Goal: Information Seeking & Learning: Learn about a topic

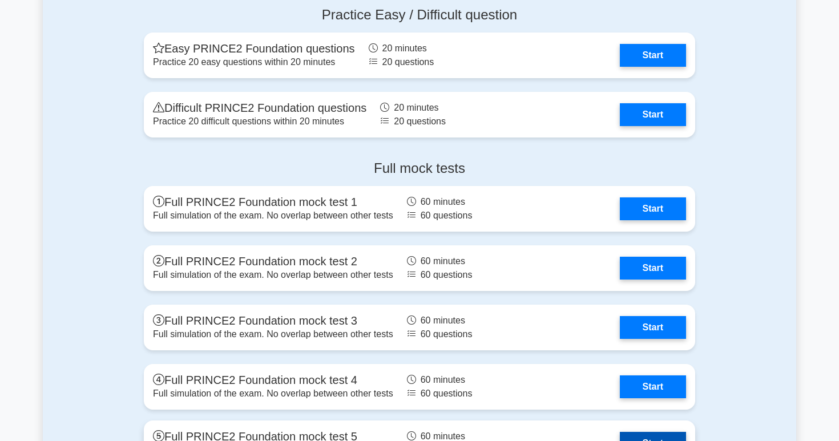
scroll to position [1915, 0]
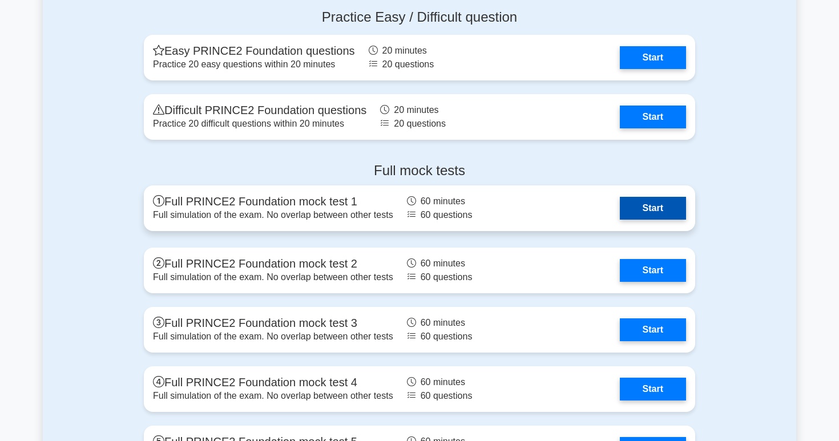
click at [637, 209] on link "Start" at bounding box center [653, 208] width 66 height 23
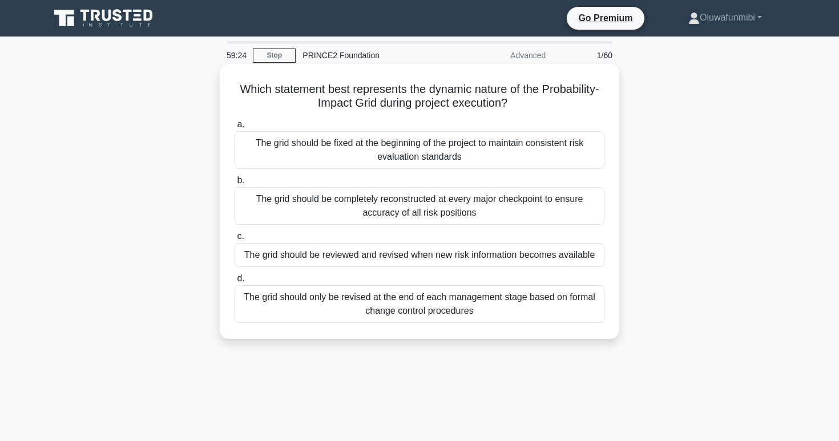
click at [429, 252] on div "The grid should be reviewed and revised when new risk information becomes avail…" at bounding box center [420, 255] width 370 height 24
click at [235, 240] on input "c. The grid should be reviewed and revised when new risk information becomes av…" at bounding box center [235, 236] width 0 height 7
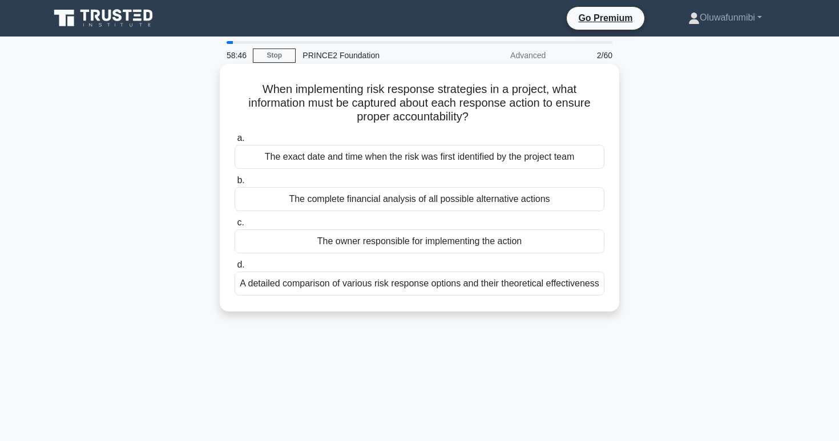
click at [423, 284] on div "A detailed comparison of various risk response options and their theoretical ef…" at bounding box center [420, 284] width 370 height 24
click at [235, 269] on input "d. A detailed comparison of various risk response options and their theoretical…" at bounding box center [235, 264] width 0 height 7
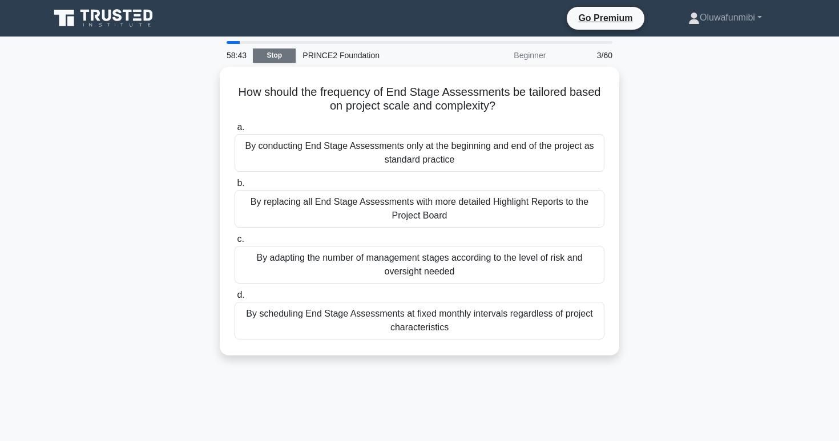
click at [278, 58] on link "Stop" at bounding box center [274, 56] width 43 height 14
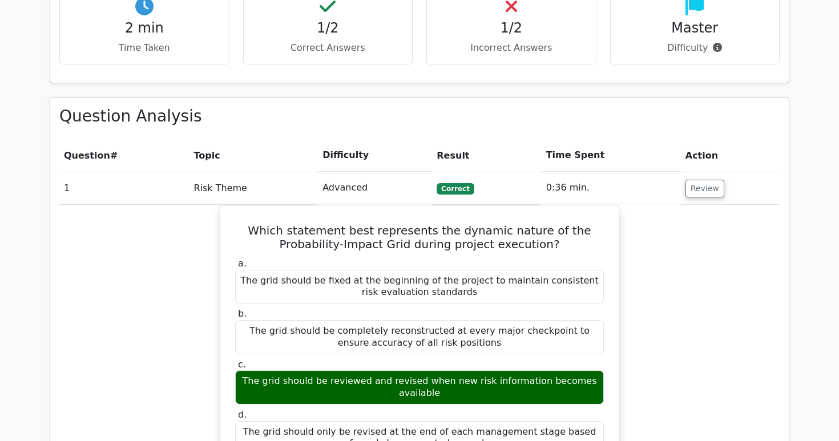
scroll to position [729, 0]
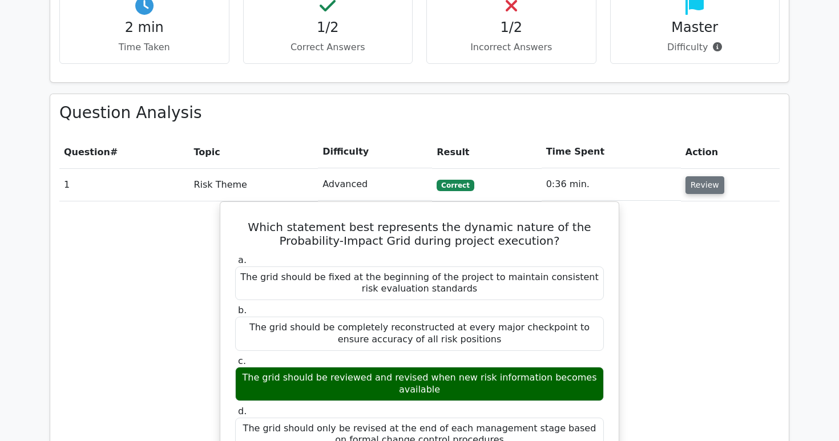
click at [688, 176] on button "Review" at bounding box center [704, 185] width 39 height 18
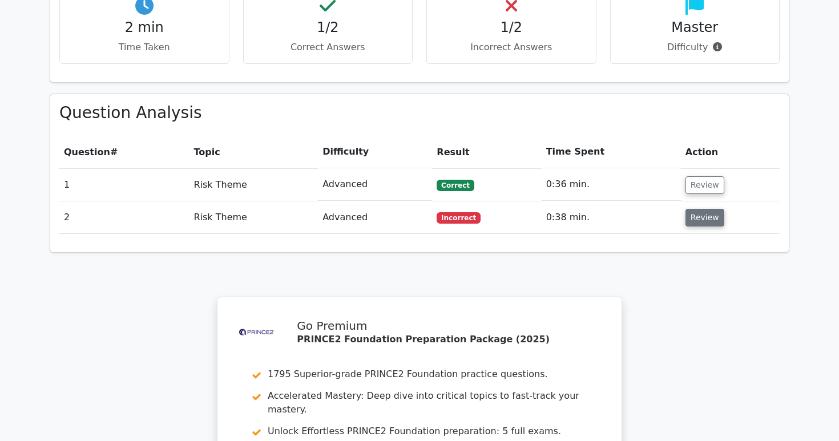
click at [694, 209] on button "Review" at bounding box center [704, 218] width 39 height 18
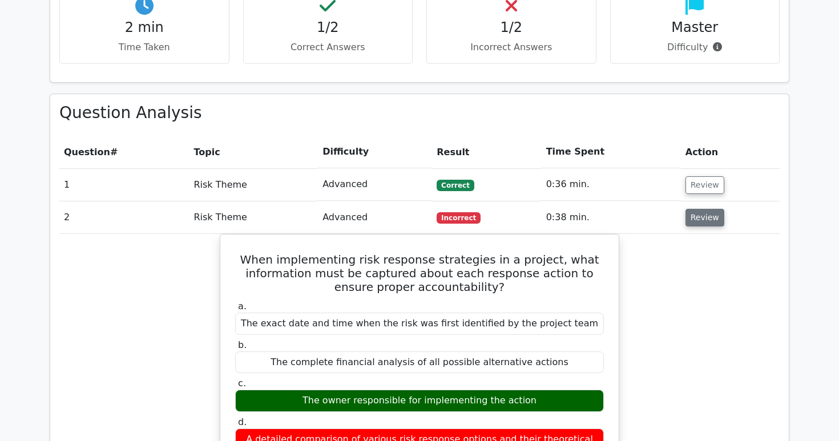
click at [694, 209] on button "Review" at bounding box center [704, 218] width 39 height 18
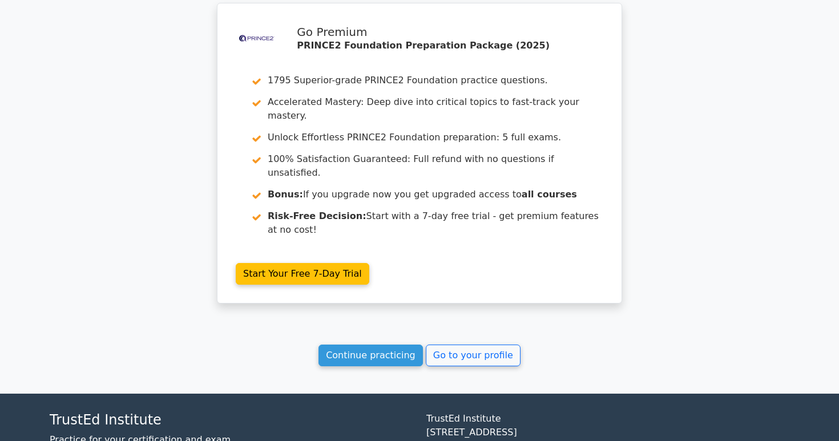
scroll to position [1040, 0]
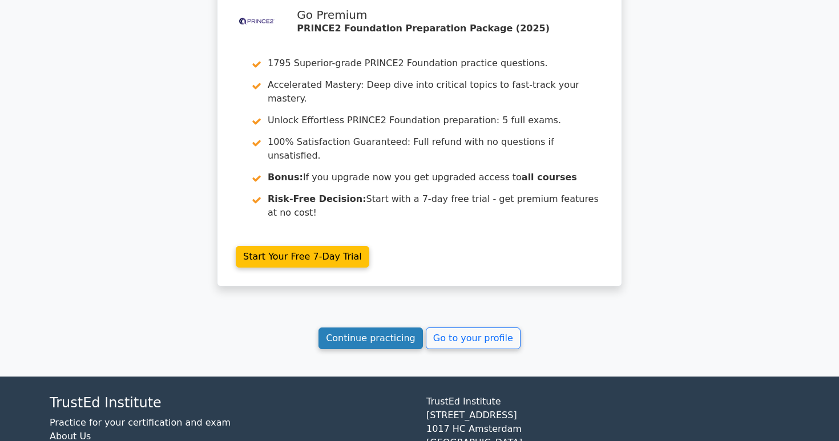
click at [392, 328] on link "Continue practicing" at bounding box center [370, 339] width 104 height 22
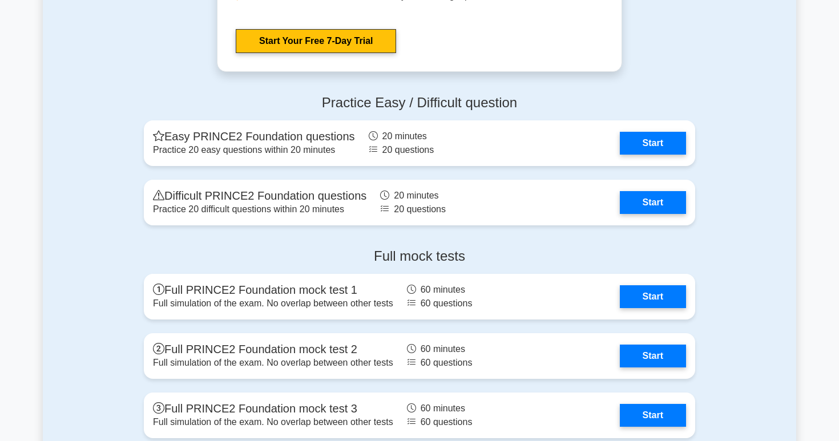
scroll to position [1840, 0]
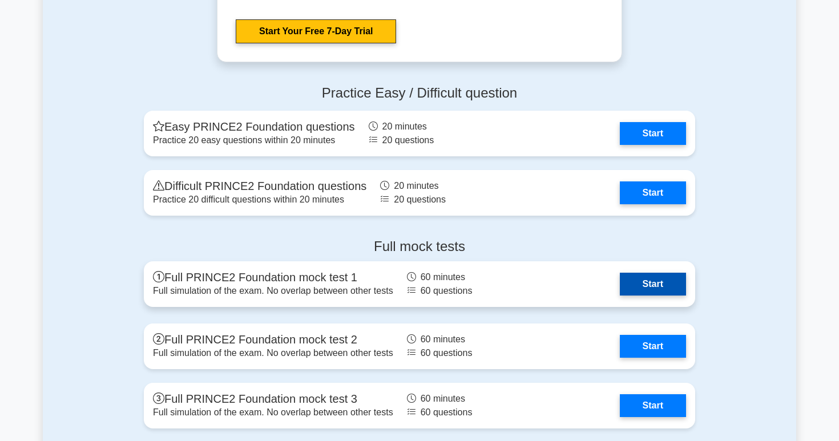
click at [633, 281] on link "Start" at bounding box center [653, 284] width 66 height 23
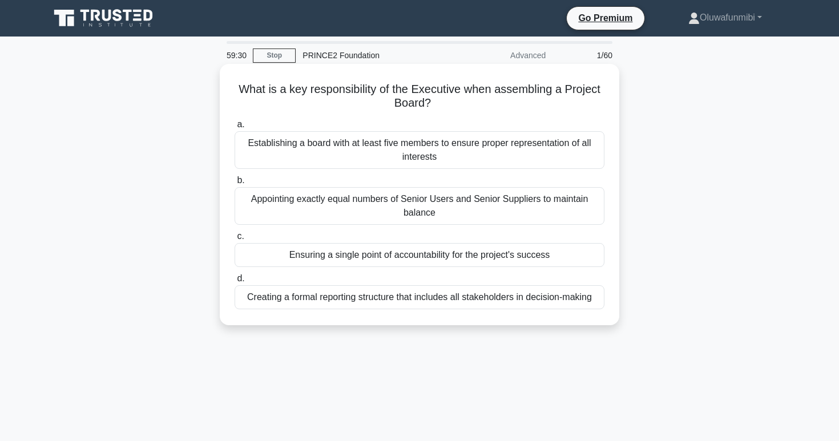
click at [581, 302] on div "Creating a formal reporting structure that includes all stakeholders in decisio…" at bounding box center [420, 297] width 370 height 24
click at [235, 282] on input "d. Creating a formal reporting structure that includes all stakeholders in deci…" at bounding box center [235, 278] width 0 height 7
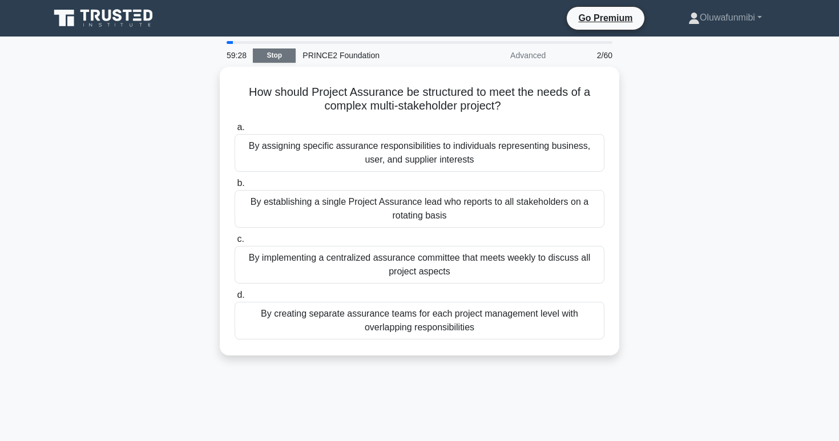
click at [265, 58] on link "Stop" at bounding box center [274, 56] width 43 height 14
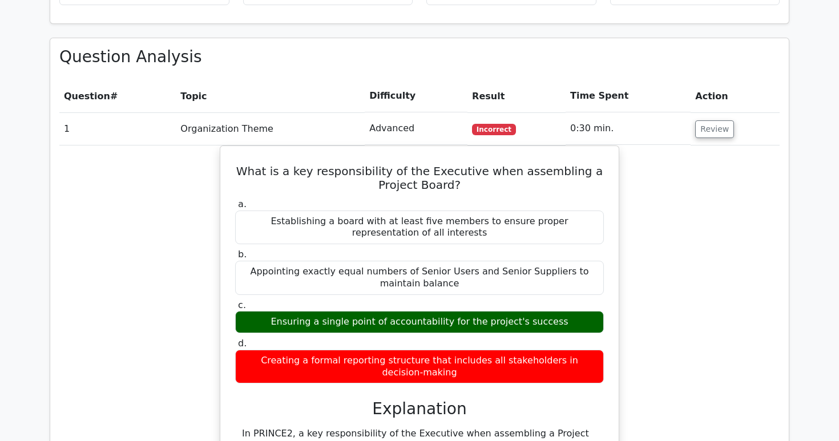
scroll to position [790, 0]
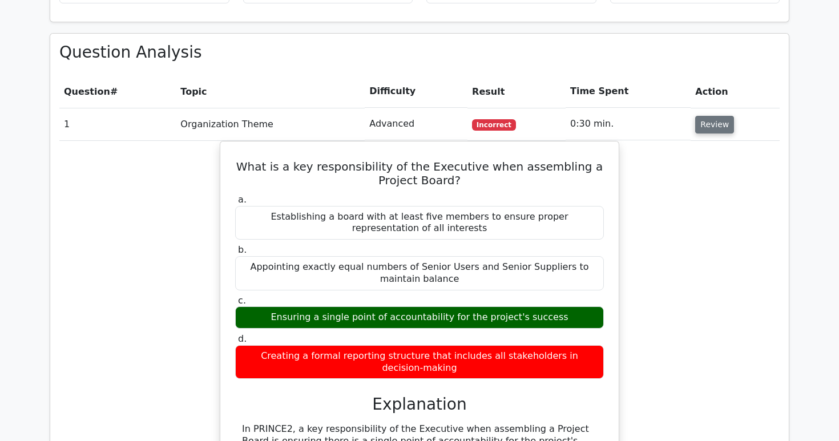
click at [698, 116] on button "Review" at bounding box center [714, 125] width 39 height 18
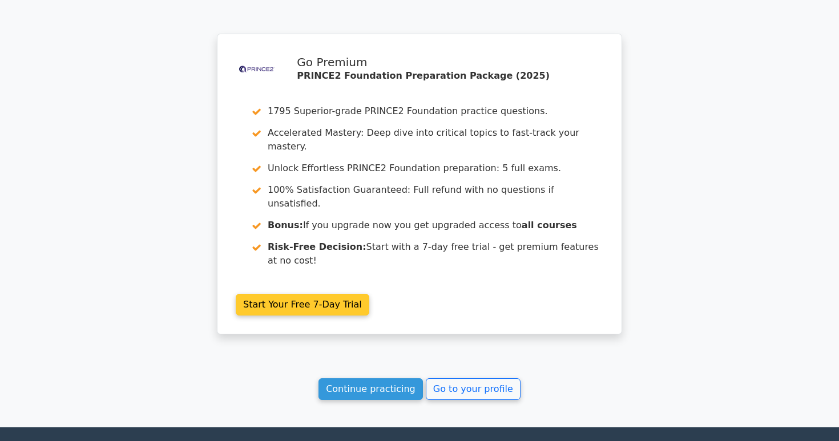
scroll to position [1023, 0]
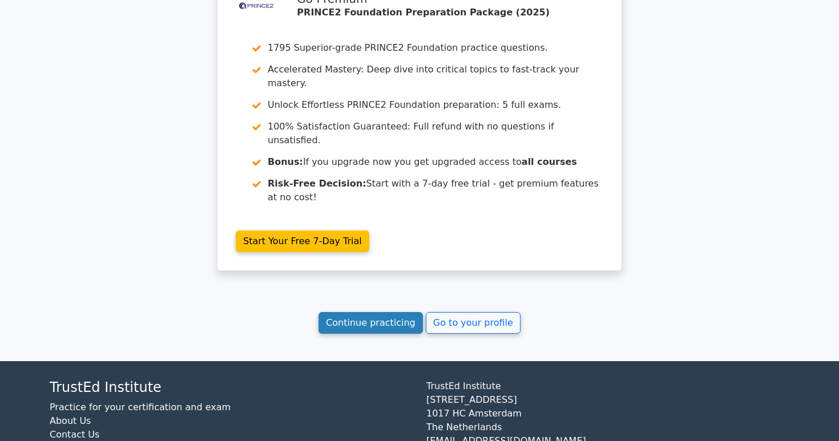
click at [388, 312] on link "Continue practicing" at bounding box center [370, 323] width 104 height 22
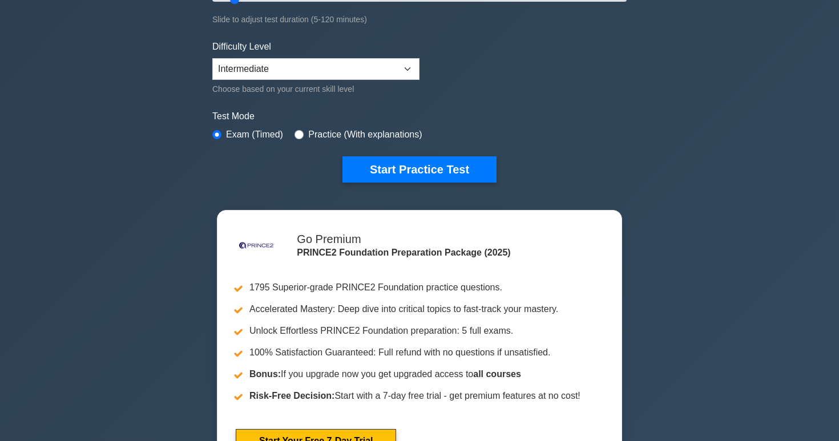
scroll to position [257, 0]
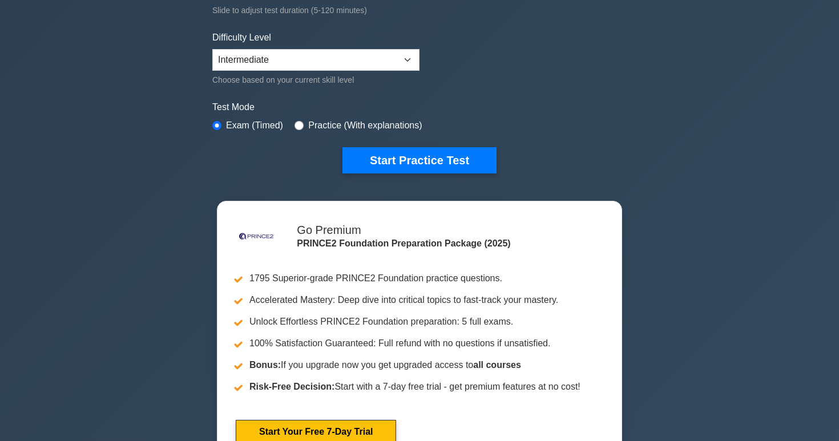
click at [348, 132] on div "Test Mode Exam (Timed) Practice (With explanations)" at bounding box center [419, 116] width 414 height 33
click at [345, 124] on label "Practice (With explanations)" at bounding box center [365, 126] width 114 height 14
click at [297, 125] on input "radio" at bounding box center [298, 125] width 9 height 9
radio input "true"
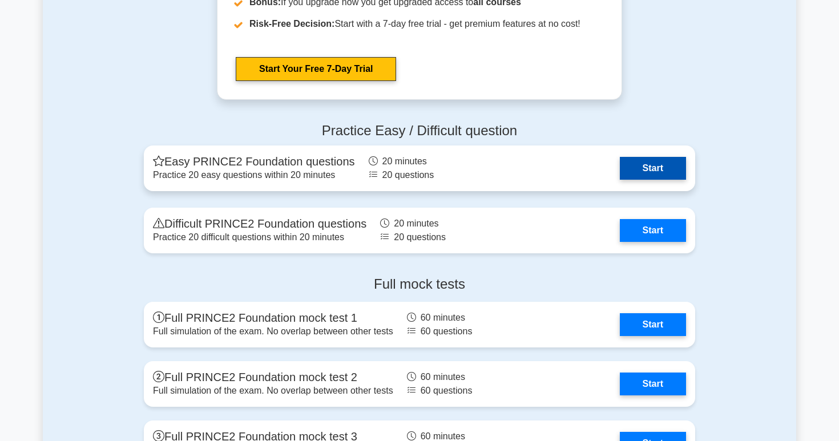
scroll to position [1808, 0]
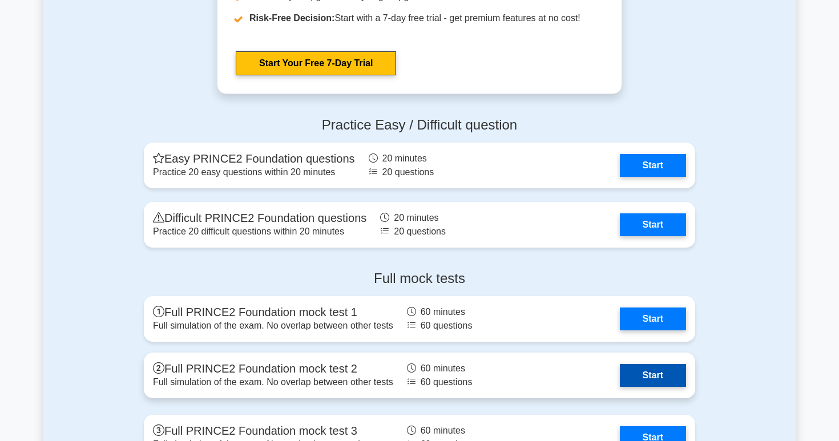
click at [641, 376] on link "Start" at bounding box center [653, 375] width 66 height 23
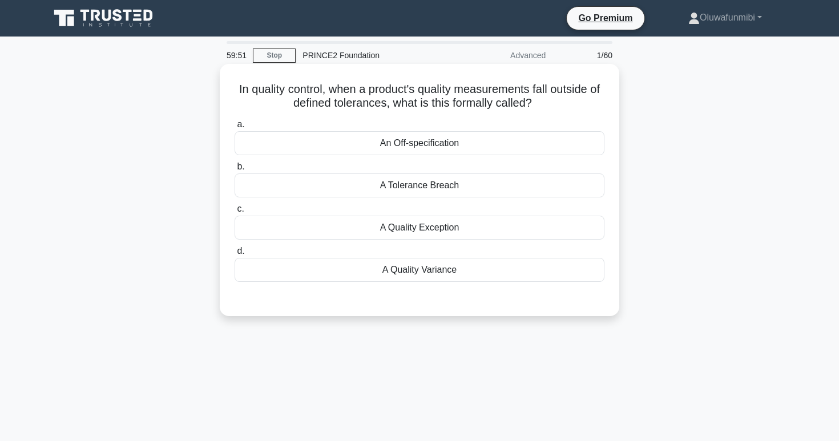
click at [458, 135] on div "An Off-specification" at bounding box center [420, 143] width 370 height 24
click at [235, 128] on input "a. An Off-specification" at bounding box center [235, 124] width 0 height 7
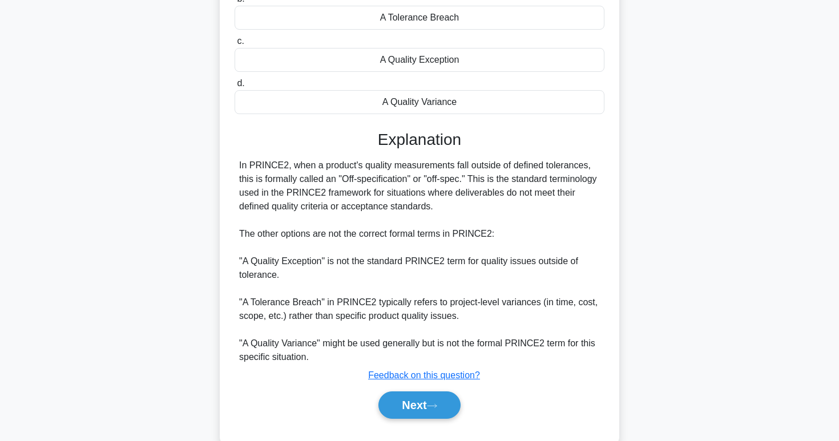
scroll to position [194, 0]
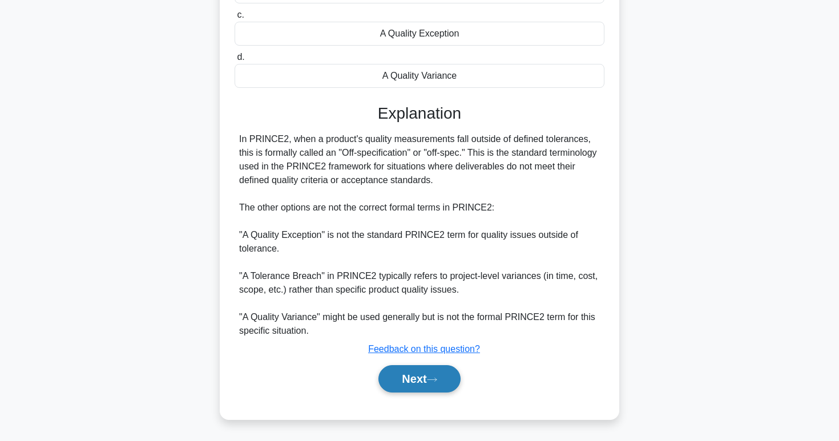
click at [427, 371] on button "Next" at bounding box center [419, 378] width 82 height 27
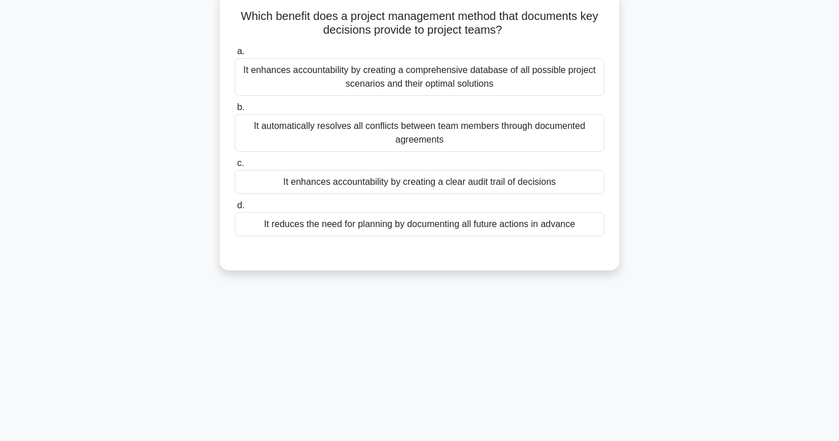
scroll to position [0, 0]
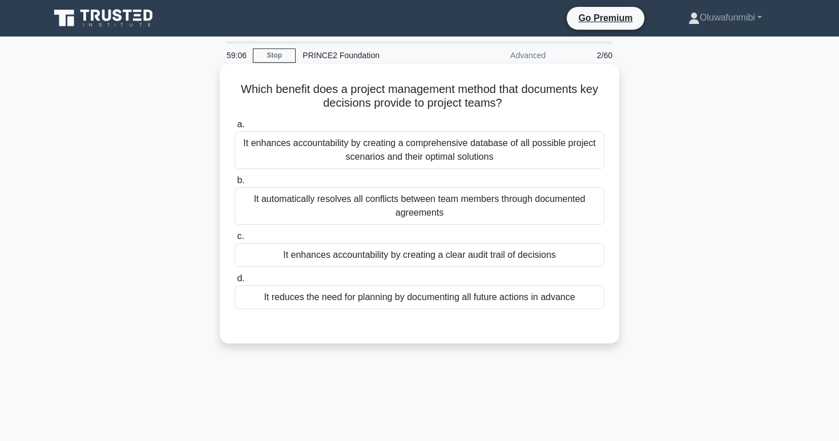
click at [438, 257] on div "It enhances accountability by creating a clear audit trail of decisions" at bounding box center [420, 255] width 370 height 24
click at [235, 240] on input "c. It enhances accountability by creating a clear audit trail of decisions" at bounding box center [235, 236] width 0 height 7
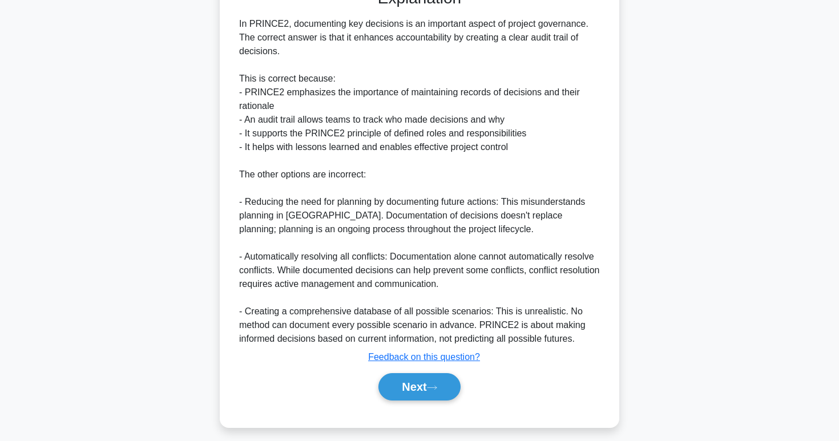
scroll to position [345, 0]
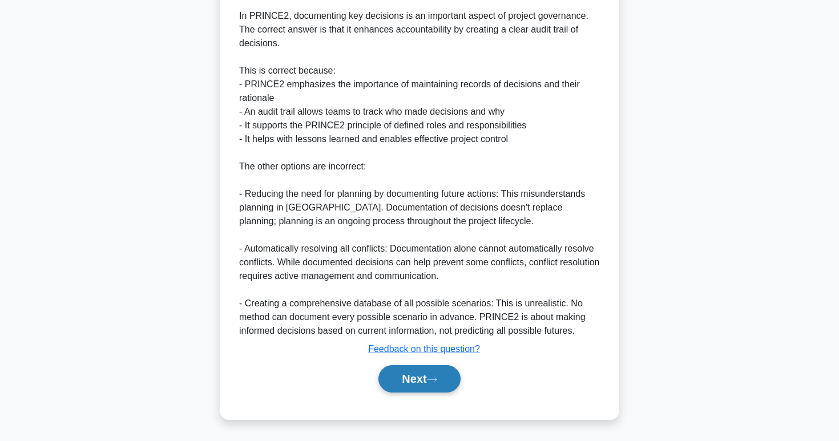
click at [423, 372] on button "Next" at bounding box center [419, 378] width 82 height 27
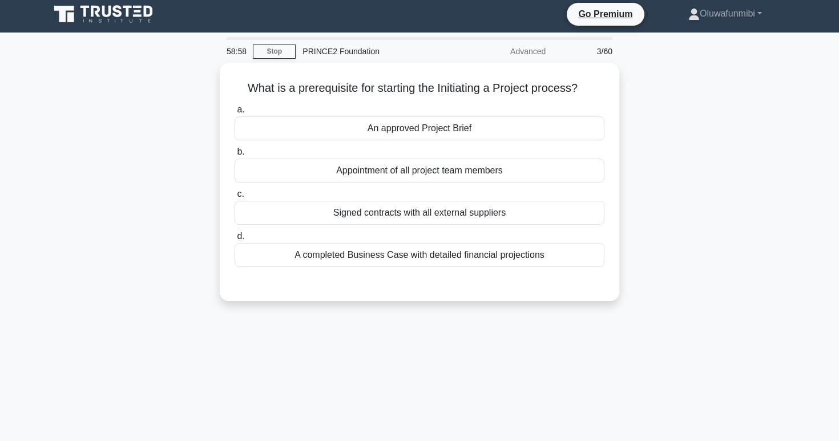
scroll to position [0, 0]
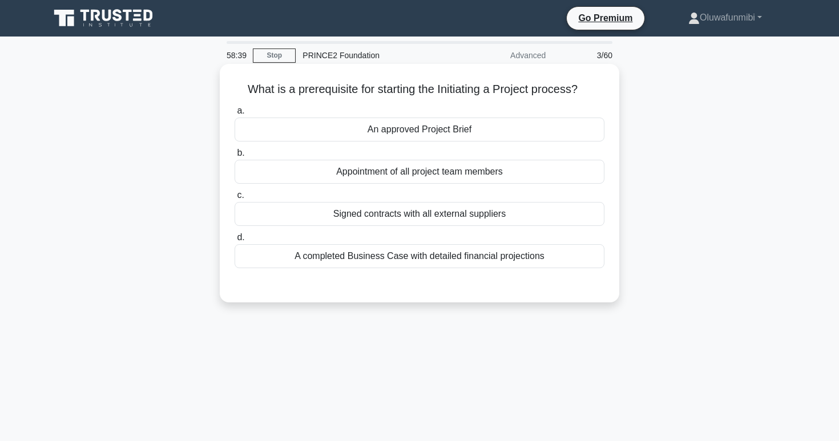
click at [434, 263] on div "A completed Business Case with detailed financial projections" at bounding box center [420, 256] width 370 height 24
click at [235, 241] on input "d. A completed Business Case with detailed financial projections" at bounding box center [235, 237] width 0 height 7
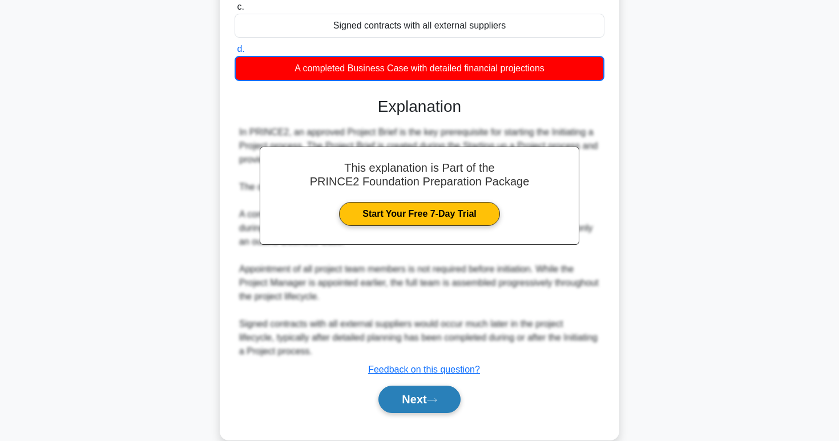
scroll to position [209, 0]
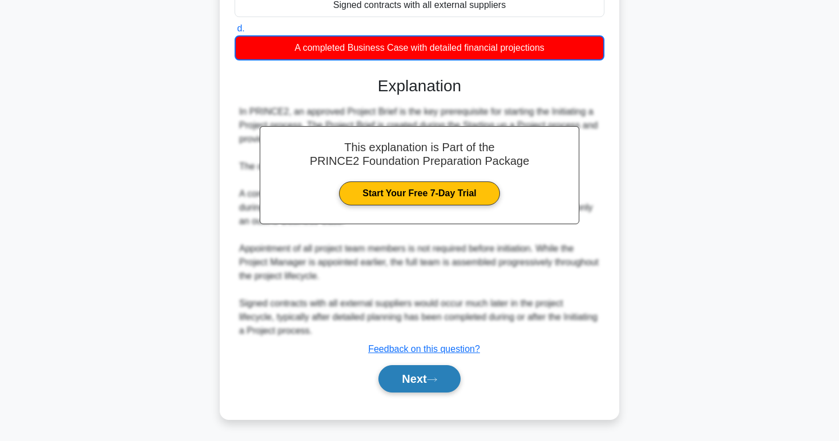
click at [422, 373] on button "Next" at bounding box center [419, 378] width 82 height 27
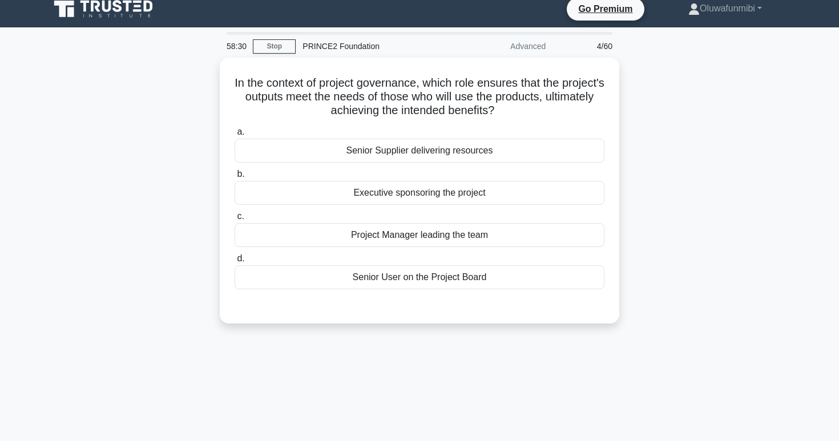
scroll to position [0, 0]
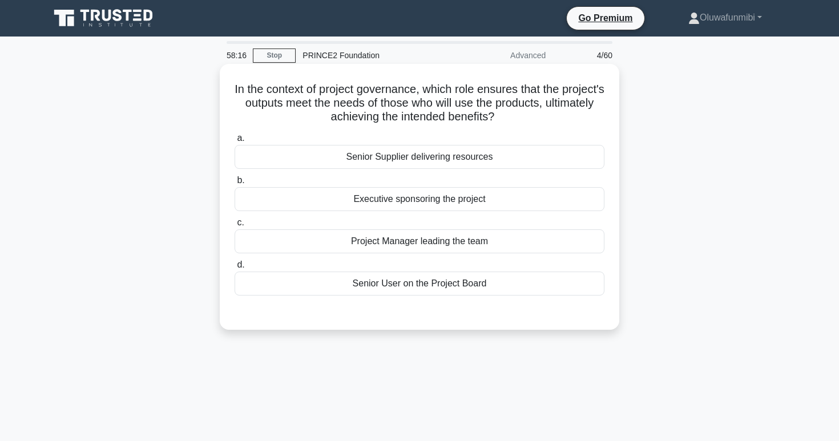
click at [446, 153] on div "Senior Supplier delivering resources" at bounding box center [420, 157] width 370 height 24
click at [235, 142] on input "a. Senior Supplier delivering resources" at bounding box center [235, 138] width 0 height 7
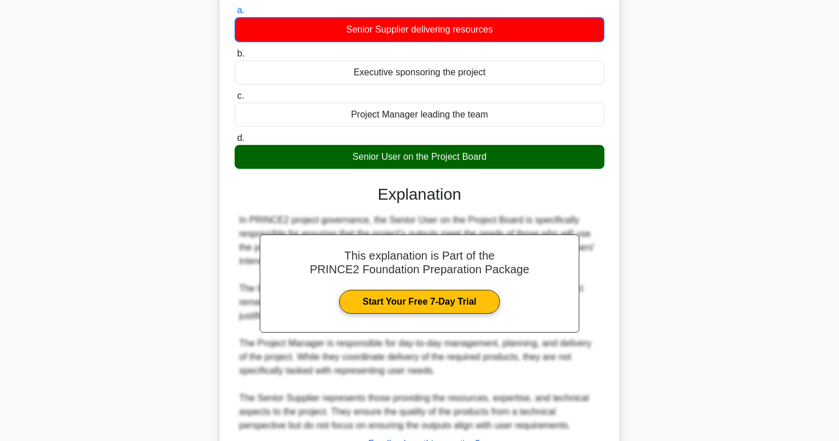
scroll to position [223, 0]
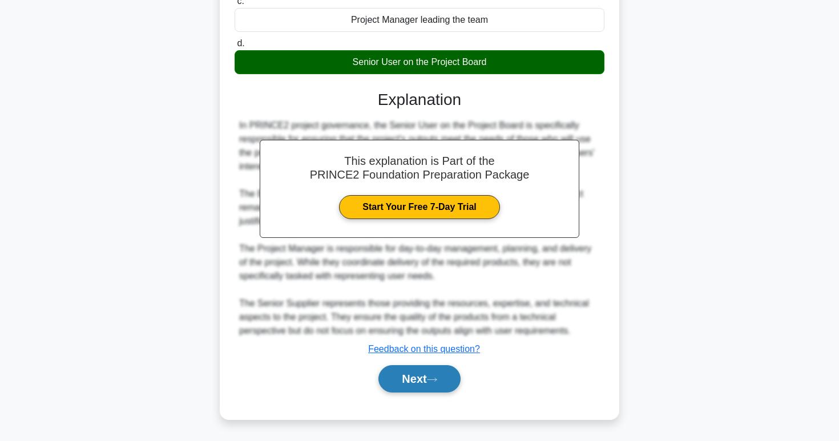
click at [415, 377] on button "Next" at bounding box center [419, 378] width 82 height 27
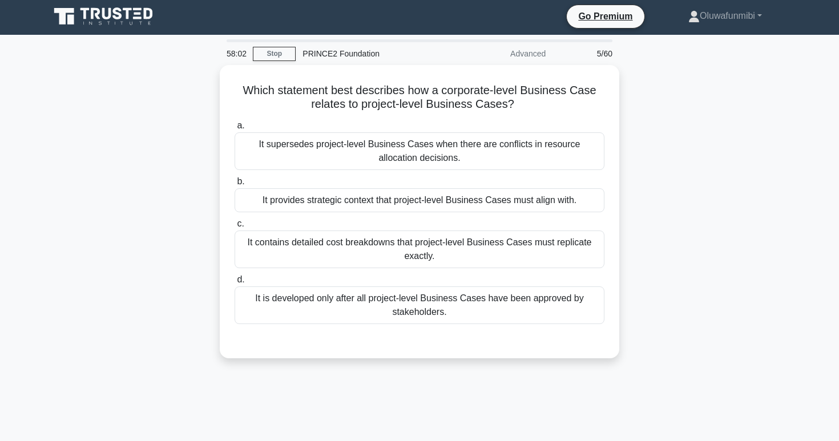
scroll to position [0, 0]
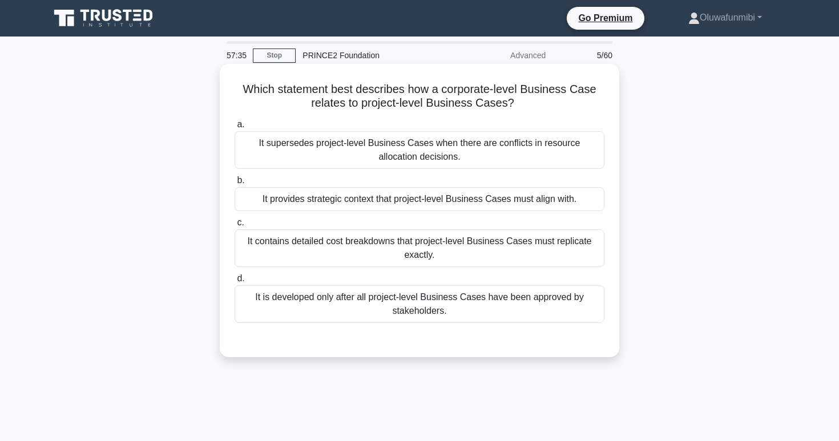
click at [419, 204] on div "It provides strategic context that project-level Business Cases must align with." at bounding box center [420, 199] width 370 height 24
click at [235, 184] on input "b. It provides strategic context that project-level Business Cases must align w…" at bounding box center [235, 180] width 0 height 7
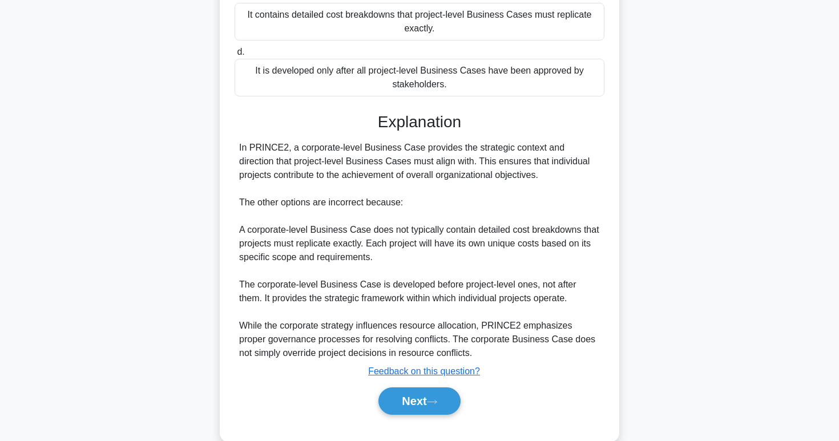
scroll to position [249, 0]
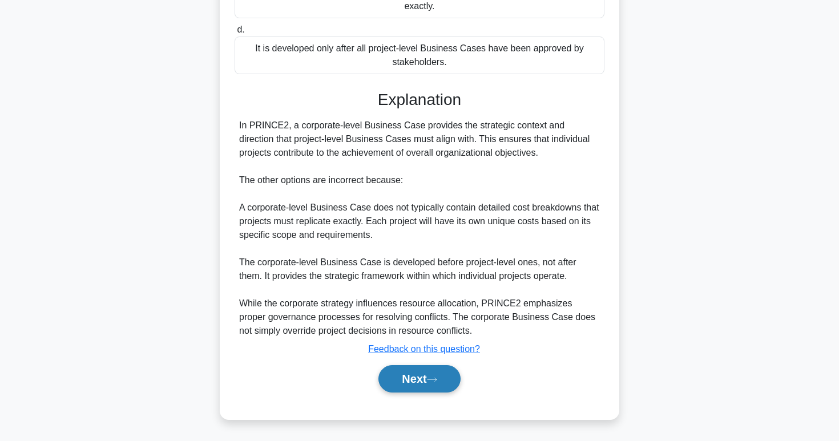
click at [403, 377] on button "Next" at bounding box center [419, 378] width 82 height 27
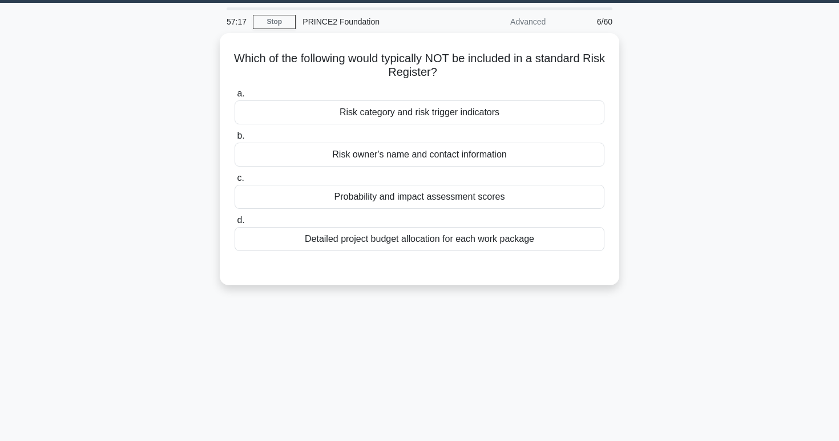
scroll to position [0, 0]
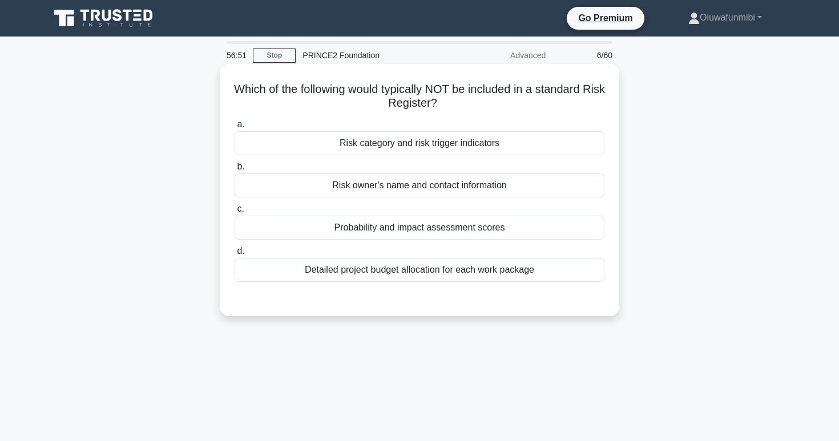
click at [423, 268] on div "Detailed project budget allocation for each work package" at bounding box center [420, 270] width 370 height 24
click at [235, 255] on input "d. Detailed project budget allocation for each work package" at bounding box center [235, 251] width 0 height 7
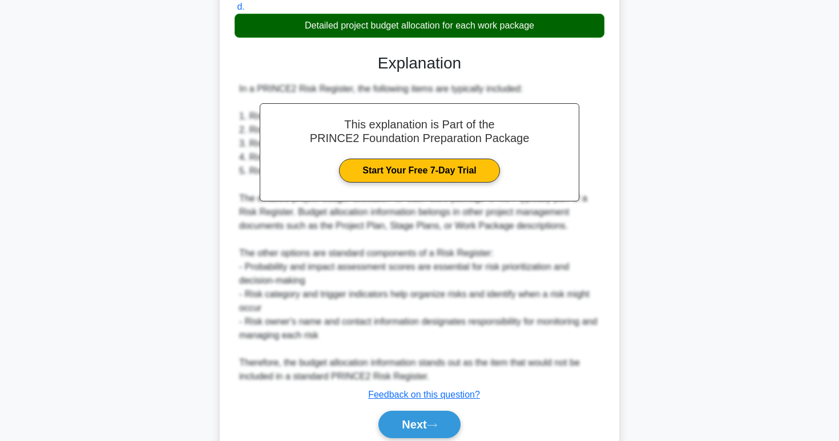
scroll to position [290, 0]
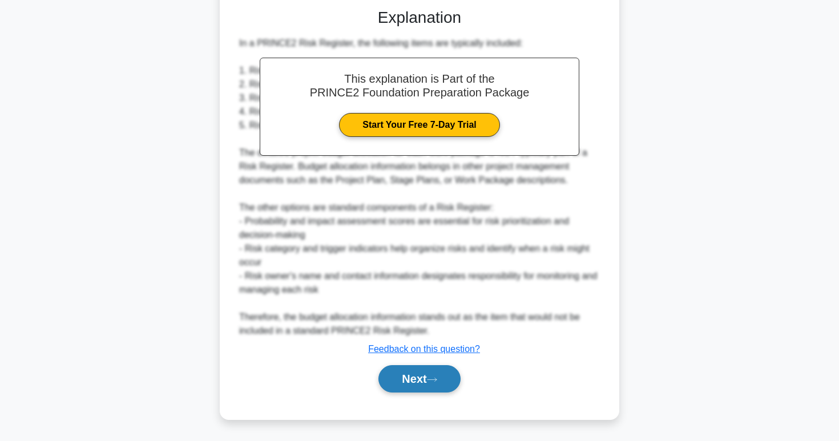
click at [410, 377] on button "Next" at bounding box center [419, 378] width 82 height 27
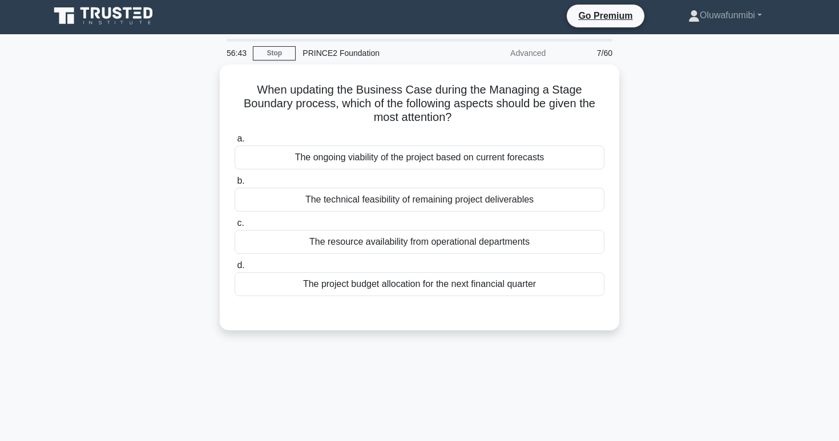
scroll to position [0, 0]
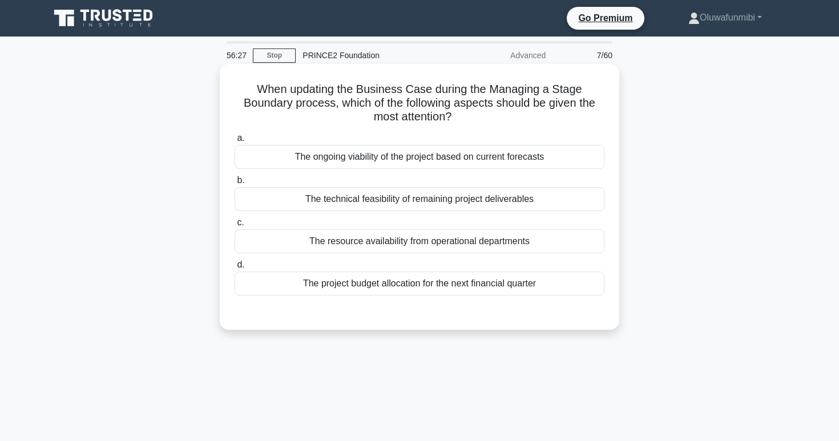
click at [410, 159] on div "The ongoing viability of the project based on current forecasts" at bounding box center [420, 157] width 370 height 24
click at [235, 142] on input "a. The ongoing viability of the project based on current forecasts" at bounding box center [235, 138] width 0 height 7
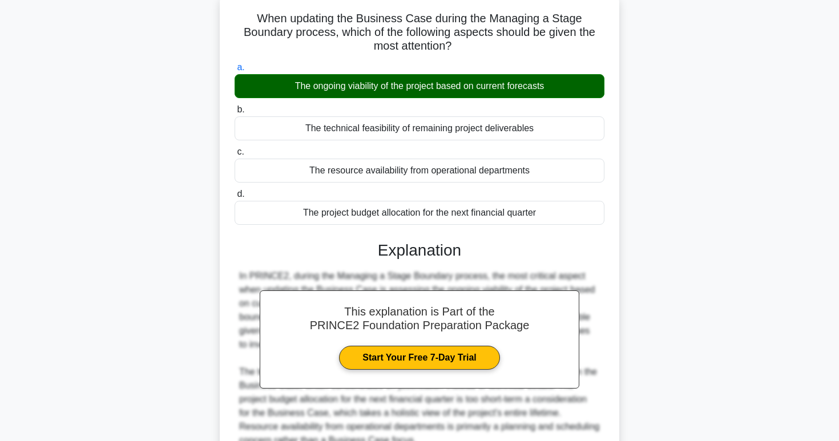
scroll to position [180, 0]
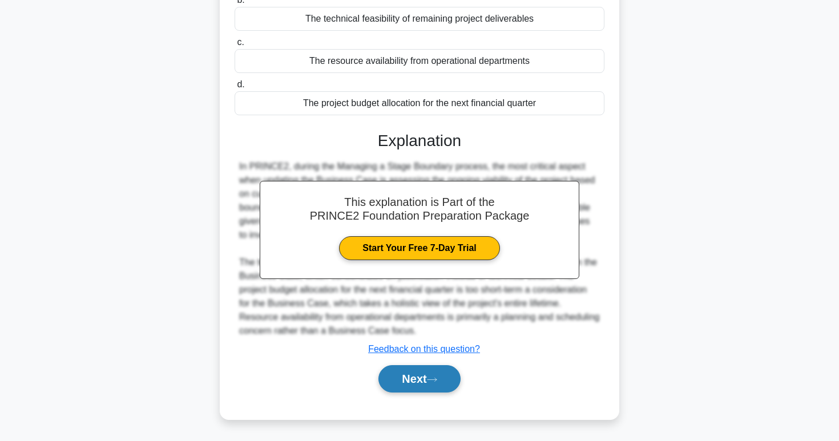
click at [405, 377] on button "Next" at bounding box center [419, 378] width 82 height 27
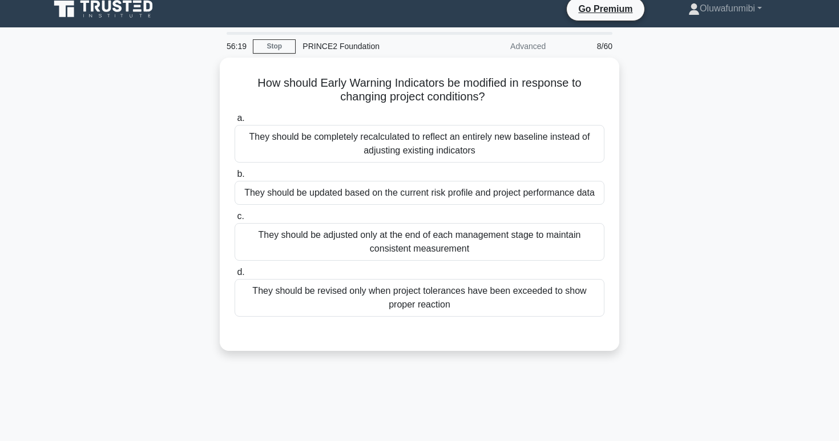
scroll to position [0, 0]
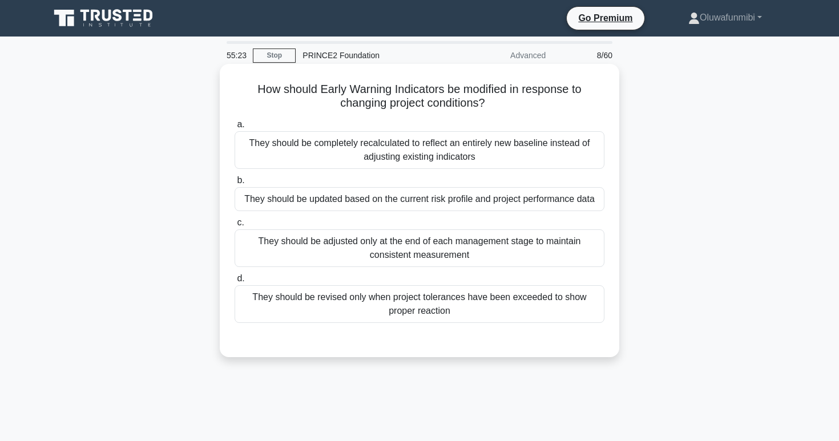
click at [435, 203] on div "They should be updated based on the current risk profile and project performanc…" at bounding box center [420, 199] width 370 height 24
click at [235, 184] on input "b. They should be updated based on the current risk profile and project perform…" at bounding box center [235, 180] width 0 height 7
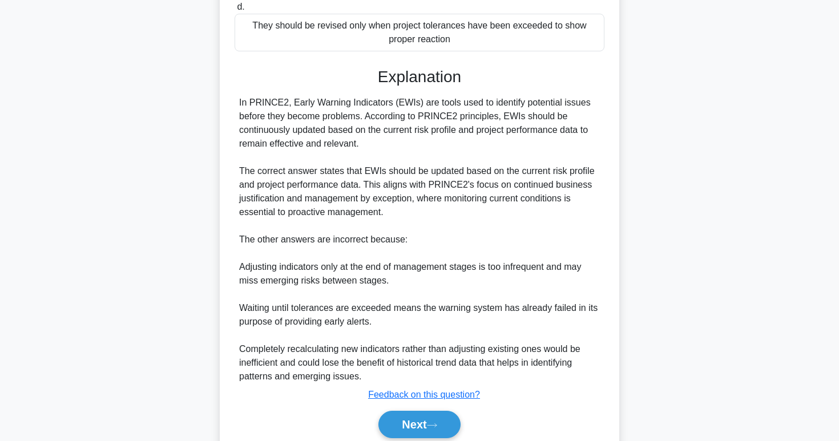
scroll to position [311, 0]
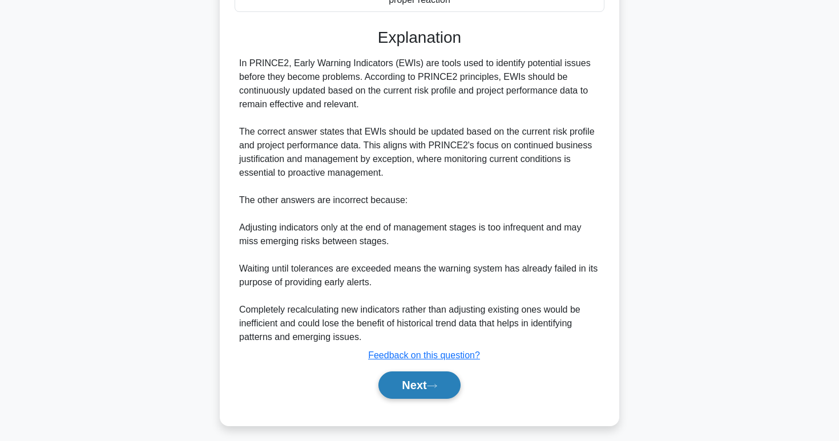
click at [413, 388] on button "Next" at bounding box center [419, 384] width 82 height 27
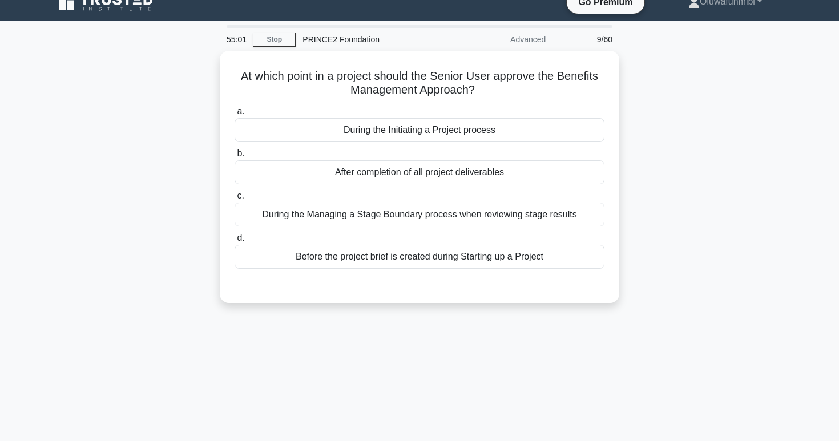
scroll to position [0, 0]
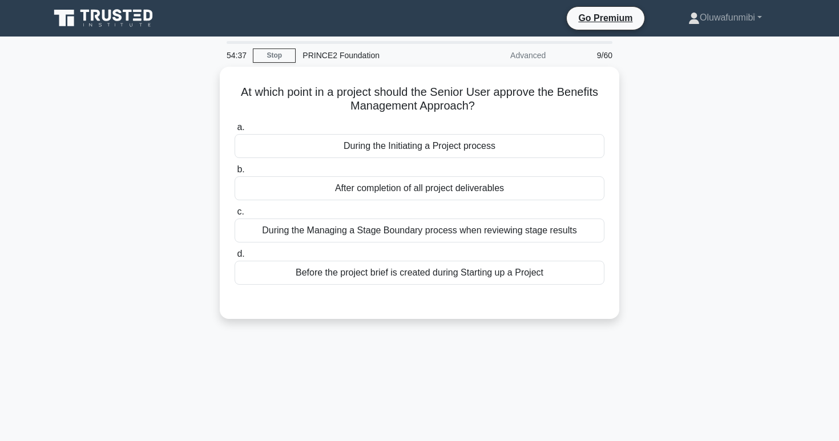
click at [426, 277] on div "Before the project brief is created during Starting up a Project" at bounding box center [420, 273] width 370 height 24
click at [235, 258] on input "d. Before the project brief is created during Starting up a Project" at bounding box center [235, 253] width 0 height 7
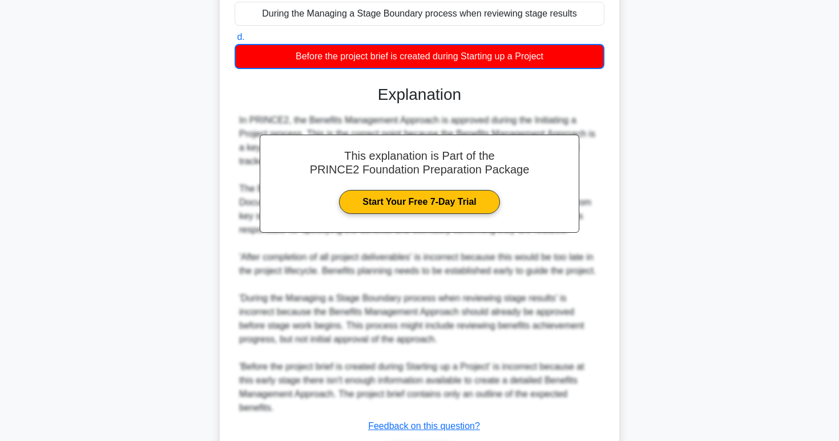
scroll to position [291, 0]
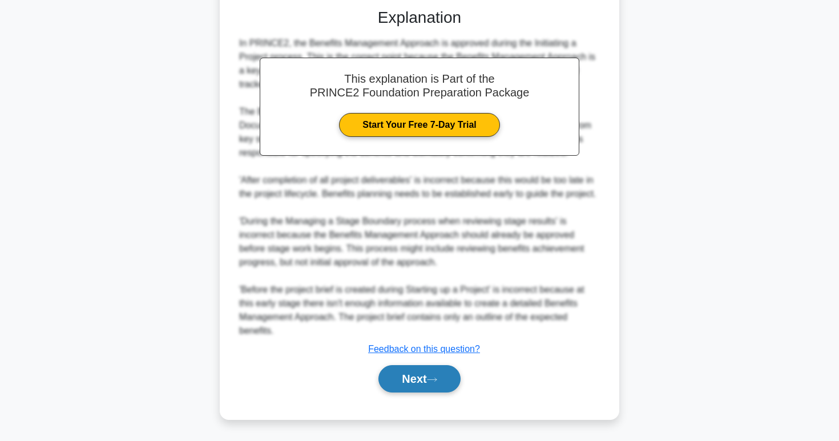
click at [418, 381] on button "Next" at bounding box center [419, 378] width 82 height 27
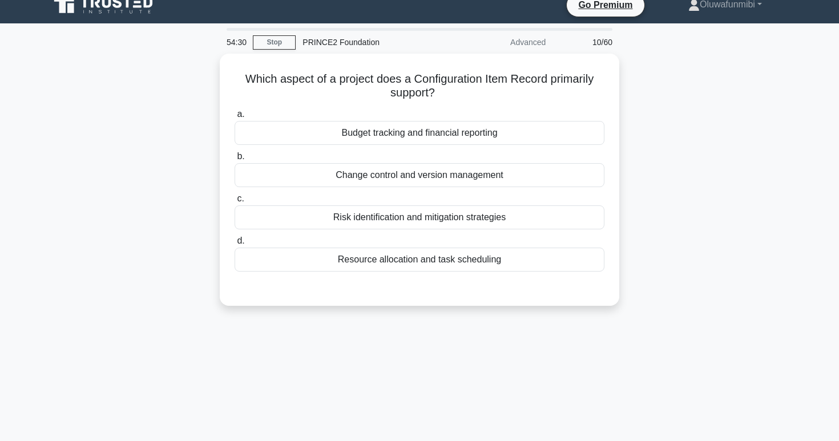
scroll to position [0, 0]
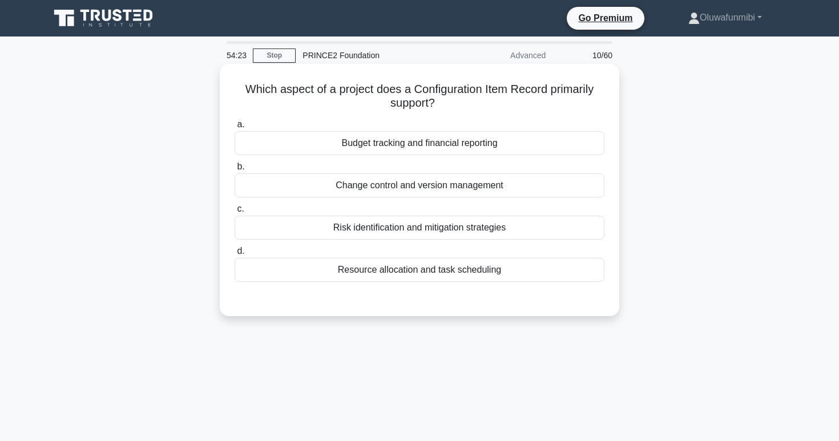
click at [437, 192] on div "Change control and version management" at bounding box center [420, 185] width 370 height 24
click at [235, 171] on input "b. Change control and version management" at bounding box center [235, 166] width 0 height 7
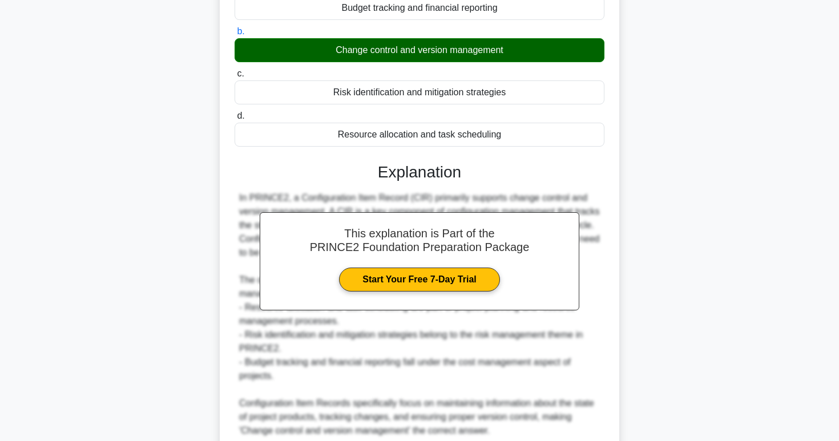
scroll to position [235, 0]
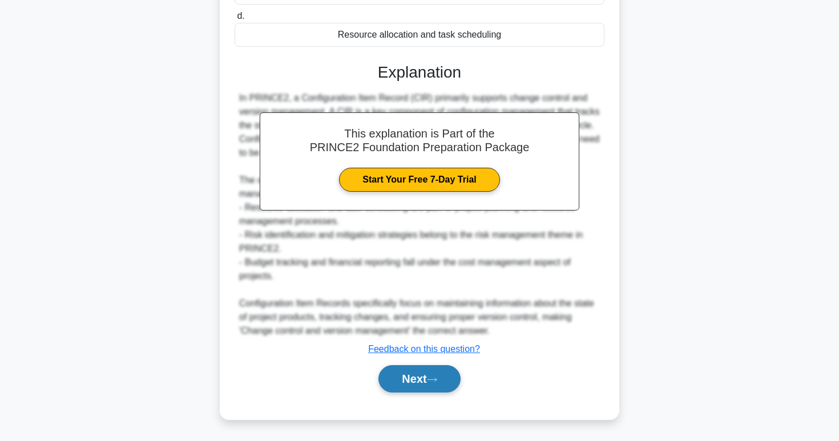
click at [419, 377] on button "Next" at bounding box center [419, 378] width 82 height 27
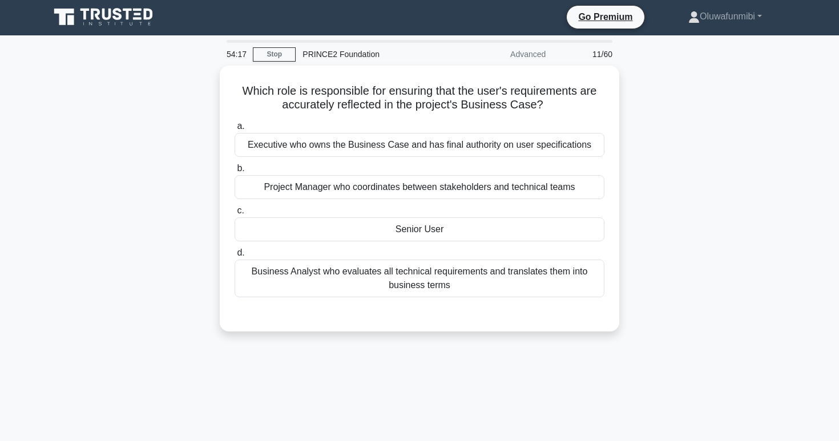
scroll to position [0, 0]
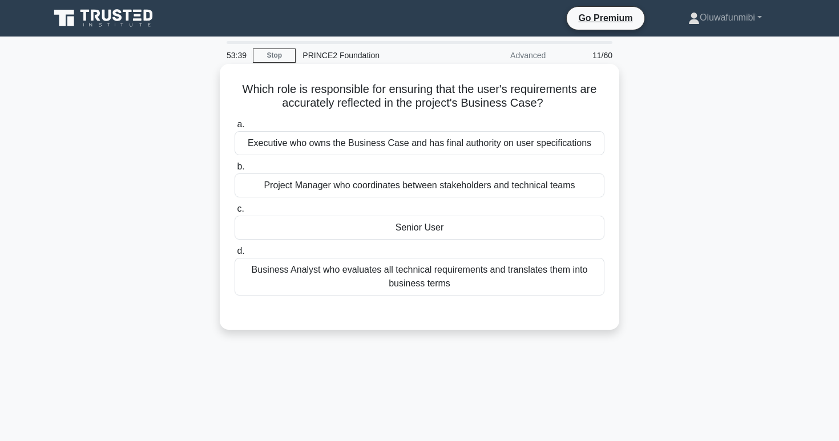
click at [422, 229] on div "Senior User" at bounding box center [420, 228] width 370 height 24
click at [235, 213] on input "c. Senior User" at bounding box center [235, 208] width 0 height 7
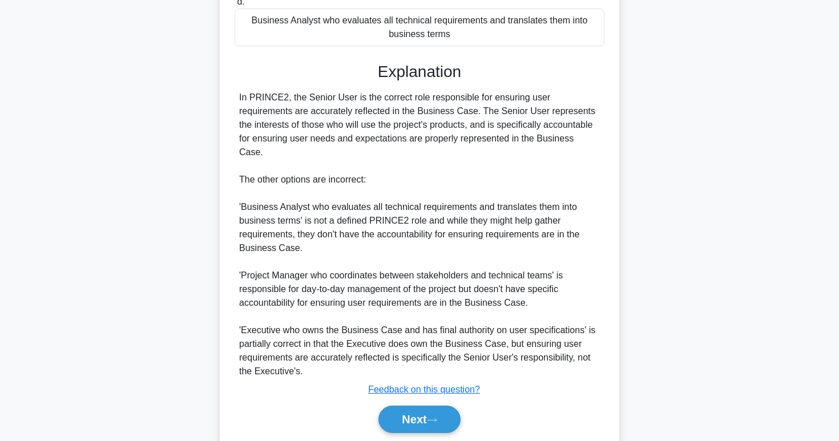
scroll to position [276, 0]
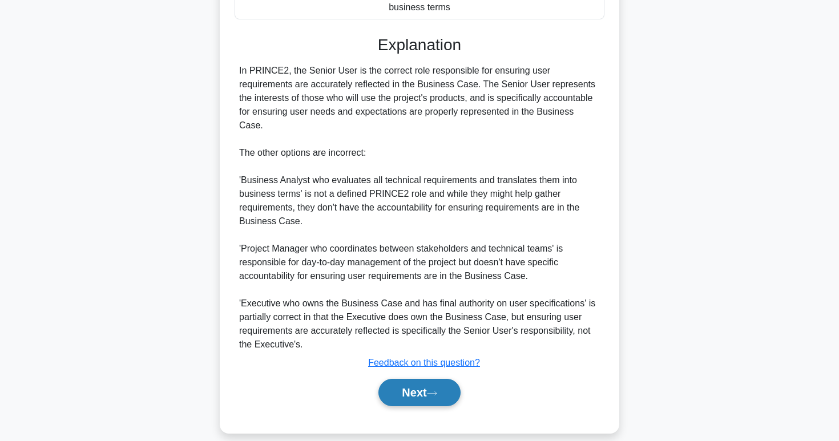
click at [418, 379] on button "Next" at bounding box center [419, 392] width 82 height 27
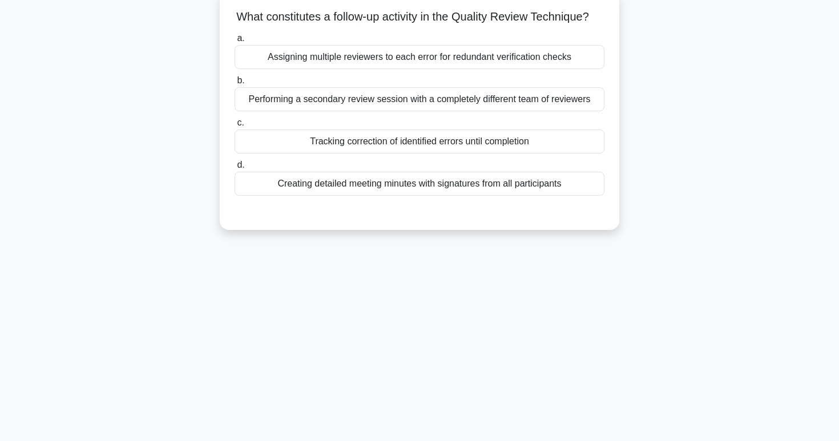
scroll to position [0, 0]
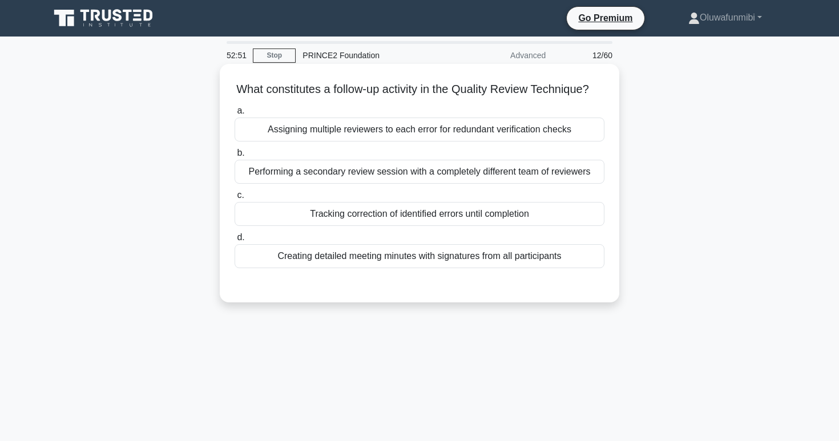
click at [449, 213] on div "Tracking correction of identified errors until completion" at bounding box center [420, 214] width 370 height 24
click at [235, 199] on input "c. Tracking correction of identified errors until completion" at bounding box center [235, 195] width 0 height 7
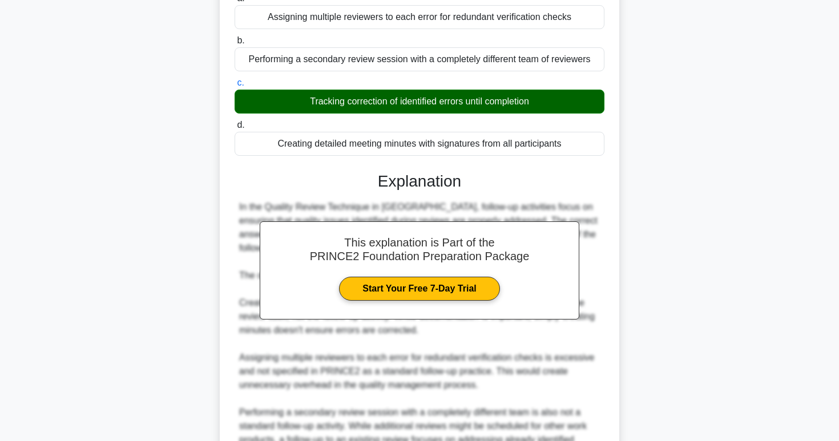
scroll to position [235, 0]
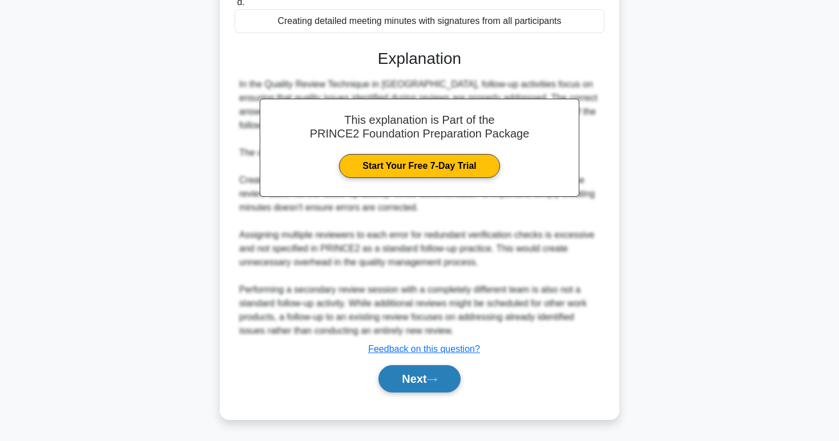
click at [411, 370] on button "Next" at bounding box center [419, 378] width 82 height 27
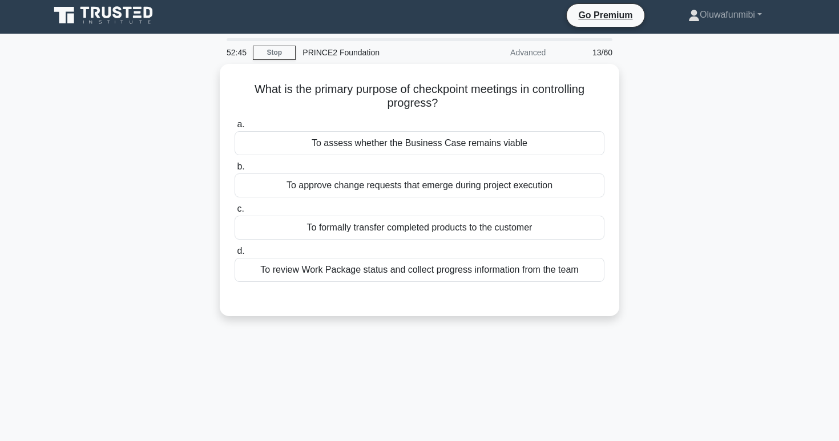
scroll to position [0, 0]
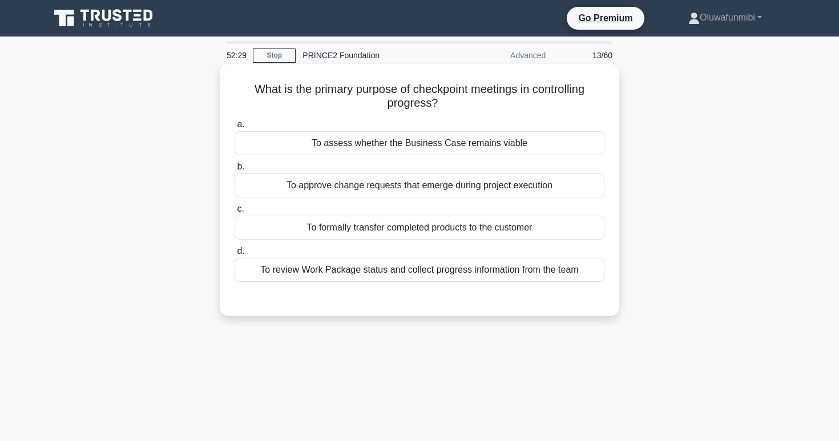
click at [420, 272] on div "To review Work Package status and collect progress information from the team" at bounding box center [420, 270] width 370 height 24
click at [235, 255] on input "d. To review Work Package status and collect progress information from the team" at bounding box center [235, 251] width 0 height 7
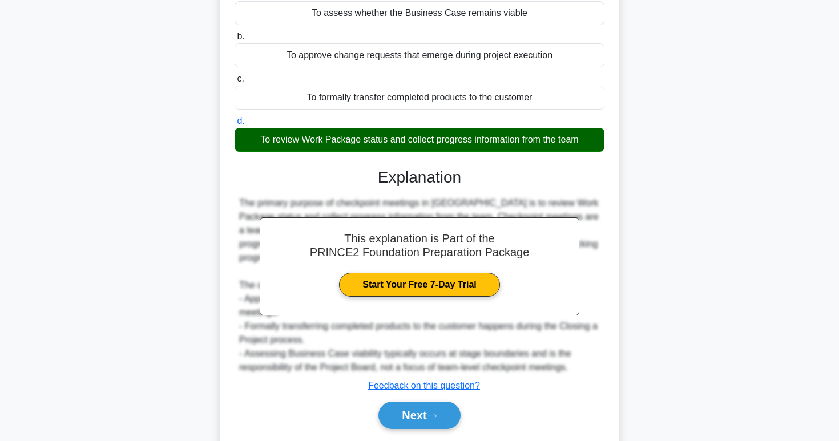
scroll to position [175, 0]
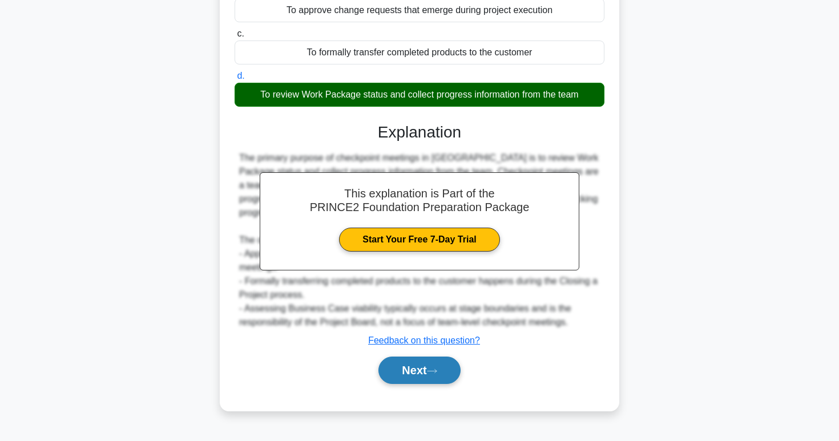
click at [413, 370] on button "Next" at bounding box center [419, 370] width 82 height 27
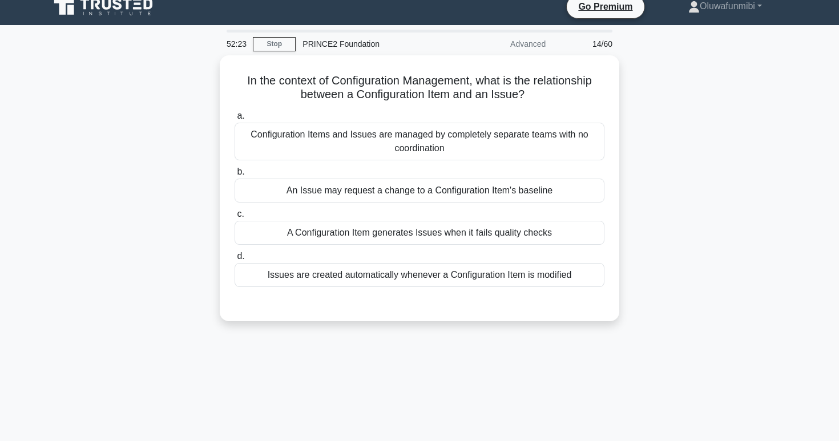
scroll to position [0, 0]
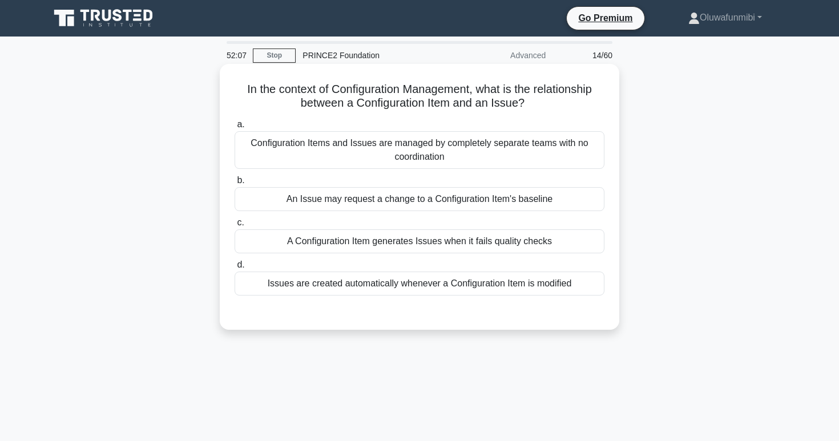
click at [422, 198] on div "An Issue may request a change to a Configuration Item's baseline" at bounding box center [420, 199] width 370 height 24
click at [235, 184] on input "b. An Issue may request a change to a Configuration Item's baseline" at bounding box center [235, 180] width 0 height 7
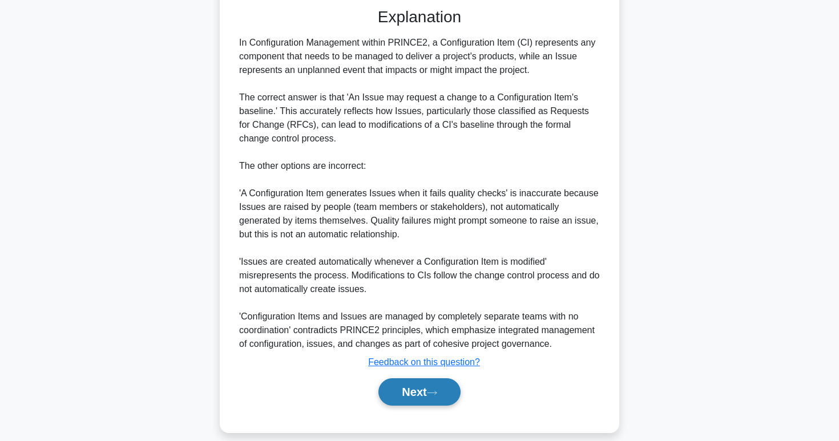
scroll to position [303, 0]
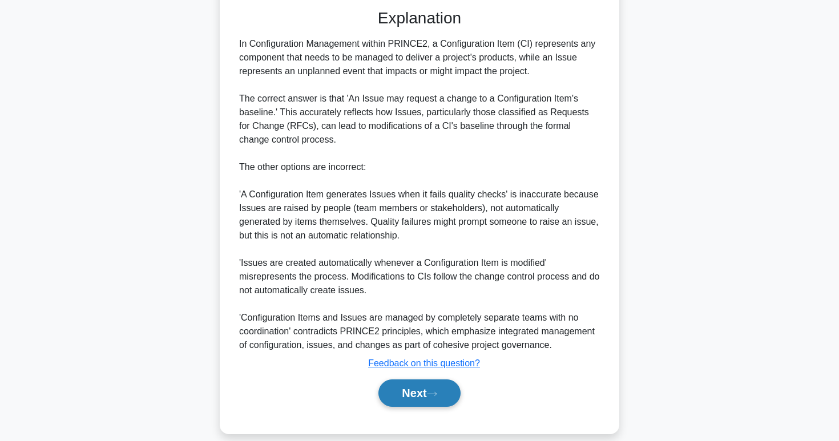
click at [409, 381] on button "Next" at bounding box center [419, 392] width 82 height 27
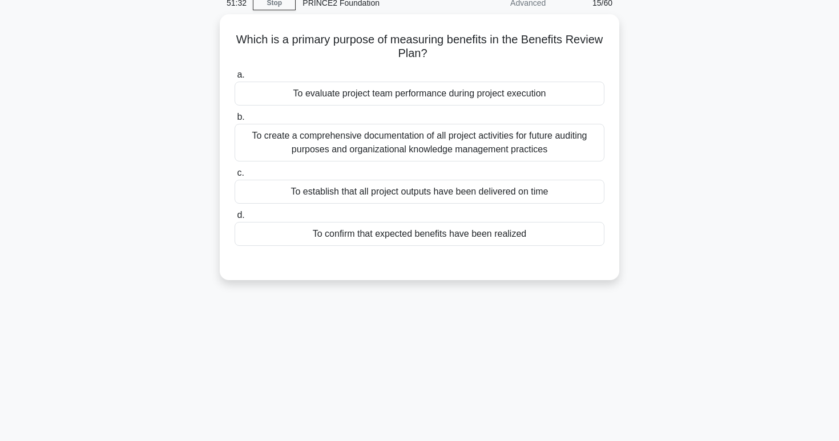
scroll to position [0, 0]
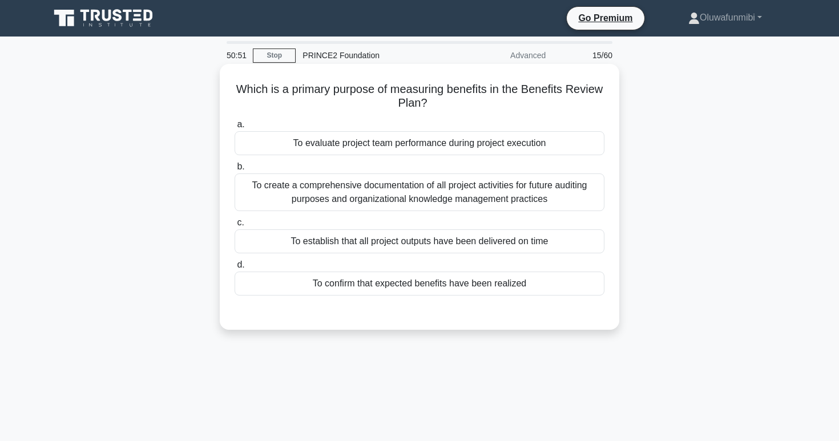
click at [413, 289] on div "To confirm that expected benefits have been realized" at bounding box center [420, 284] width 370 height 24
click at [235, 269] on input "d. To confirm that expected benefits have been realized" at bounding box center [235, 264] width 0 height 7
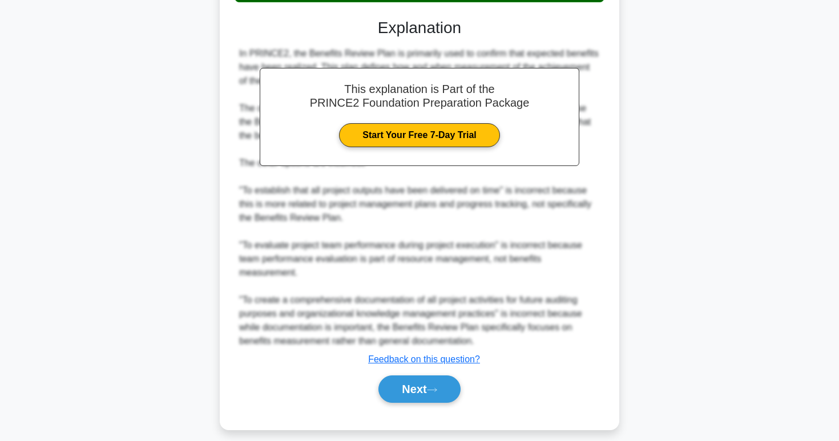
scroll to position [304, 0]
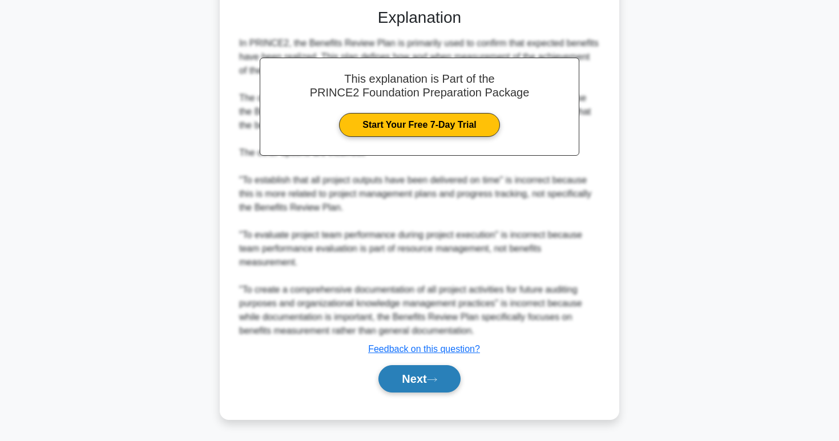
click at [402, 372] on button "Next" at bounding box center [419, 378] width 82 height 27
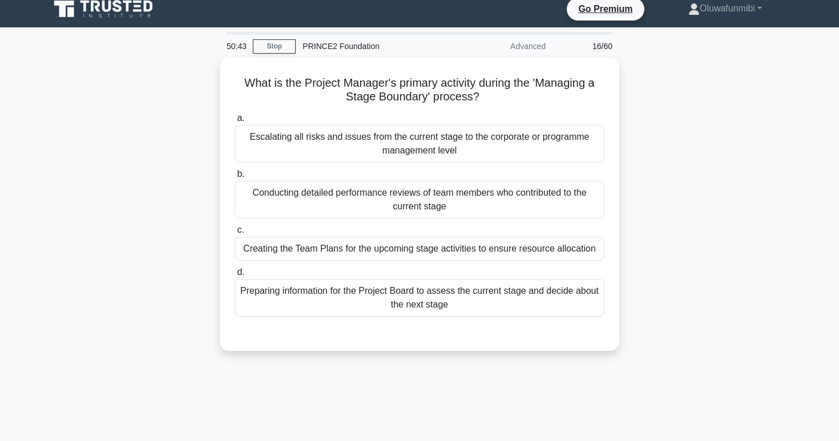
scroll to position [0, 0]
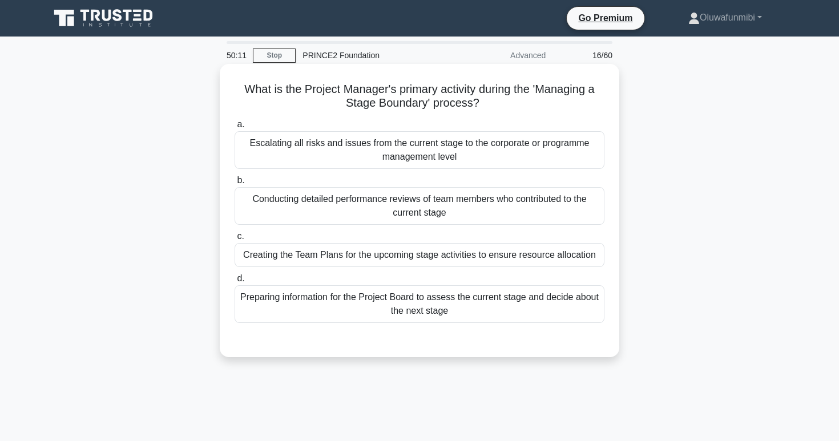
click at [405, 314] on div "Preparing information for the Project Board to assess the current stage and dec…" at bounding box center [420, 304] width 370 height 38
click at [235, 282] on input "d. Preparing information for the Project Board to assess the current stage and …" at bounding box center [235, 278] width 0 height 7
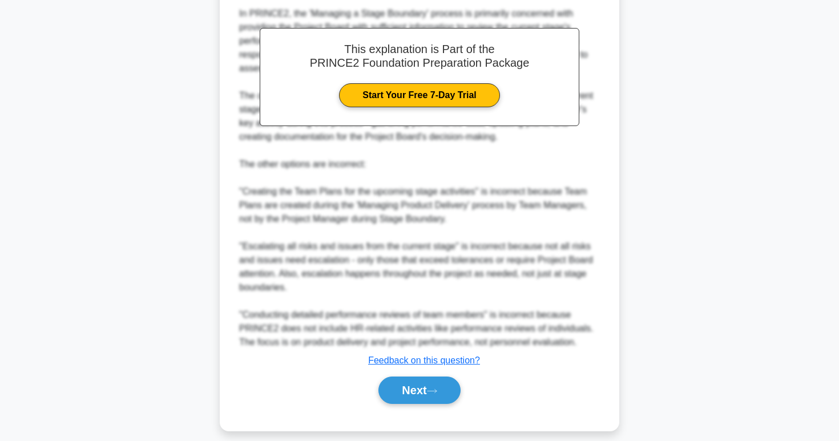
scroll to position [372, 0]
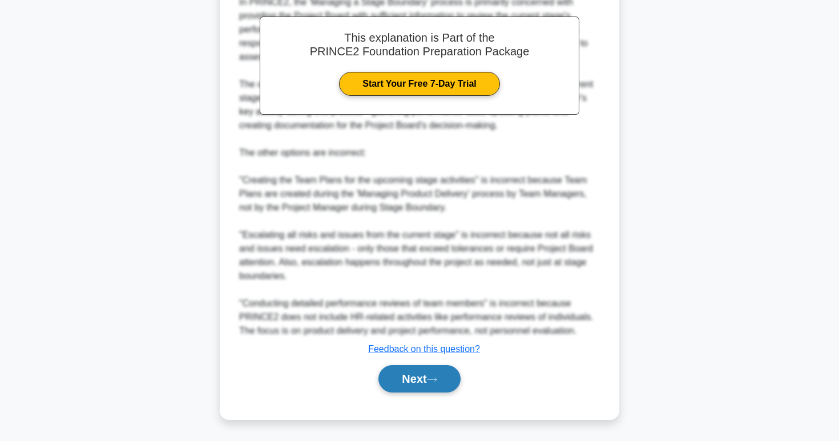
click at [407, 376] on button "Next" at bounding box center [419, 378] width 82 height 27
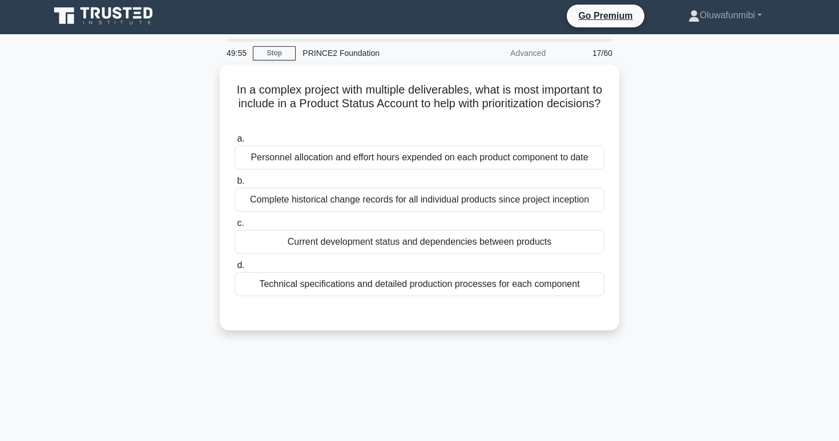
scroll to position [0, 0]
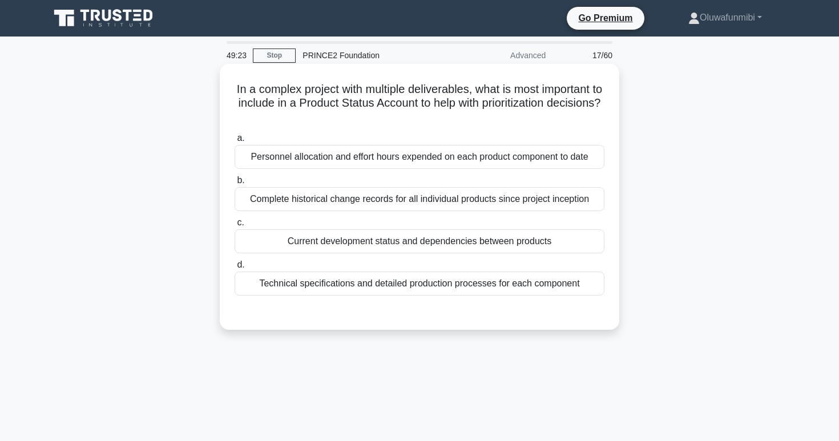
click at [412, 248] on div "Current development status and dependencies between products" at bounding box center [420, 241] width 370 height 24
click at [235, 227] on input "c. Current development status and dependencies between products" at bounding box center [235, 222] width 0 height 7
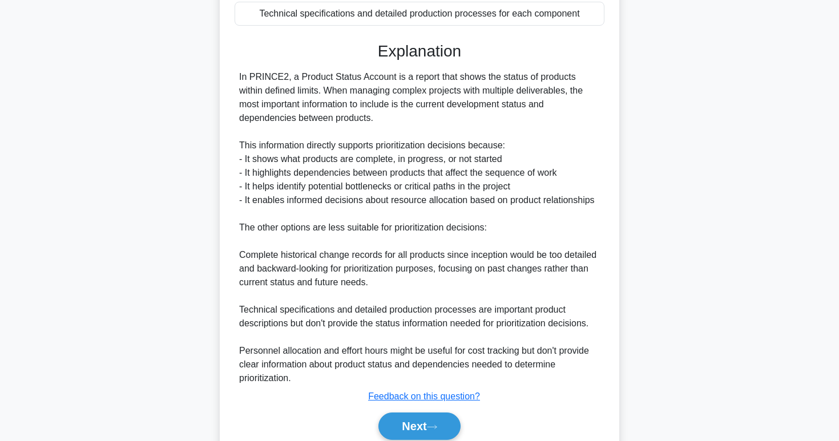
scroll to position [317, 0]
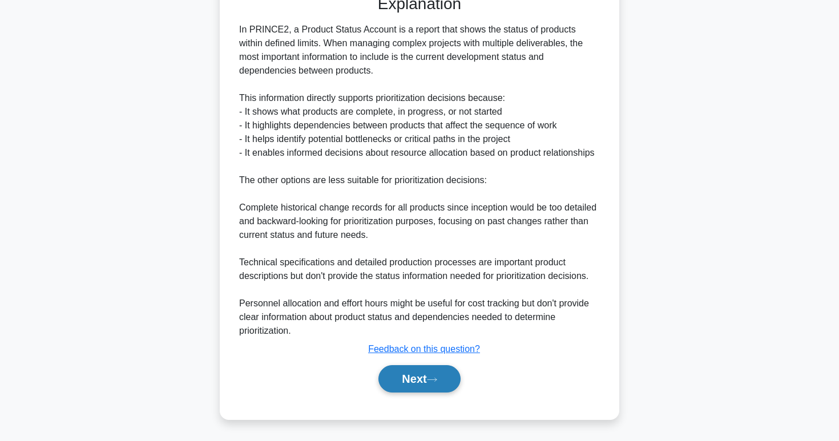
click at [418, 378] on button "Next" at bounding box center [419, 378] width 82 height 27
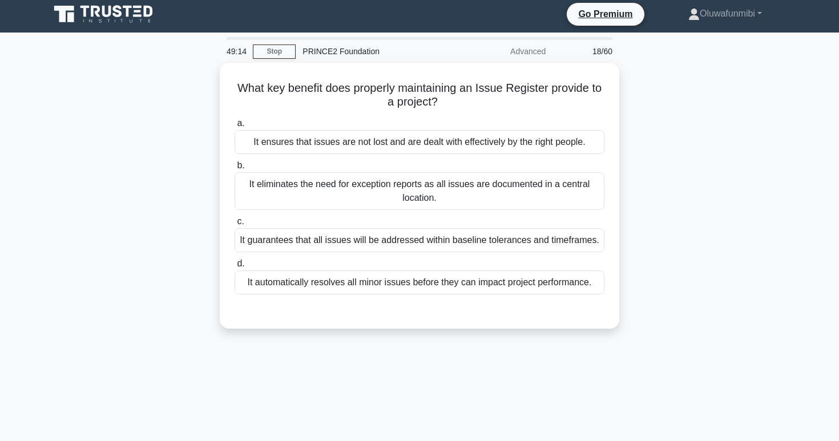
scroll to position [0, 0]
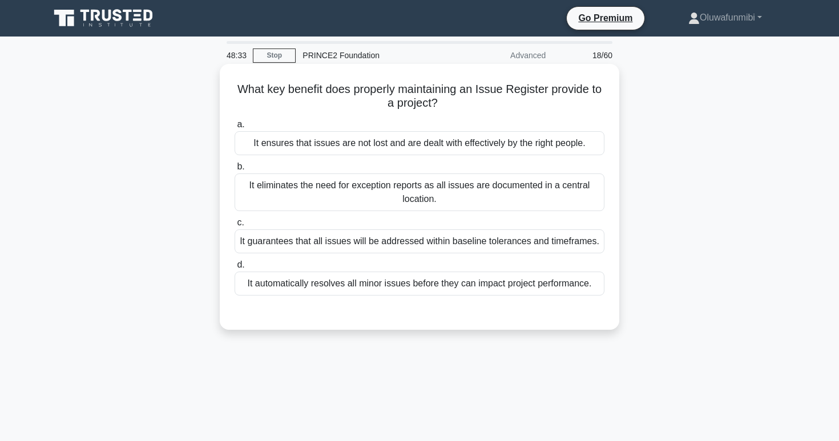
click at [424, 241] on div "It guarantees that all issues will be addressed within baseline tolerances and …" at bounding box center [420, 241] width 370 height 24
click at [235, 227] on input "c. It guarantees that all issues will be addressed within baseline tolerances a…" at bounding box center [235, 222] width 0 height 7
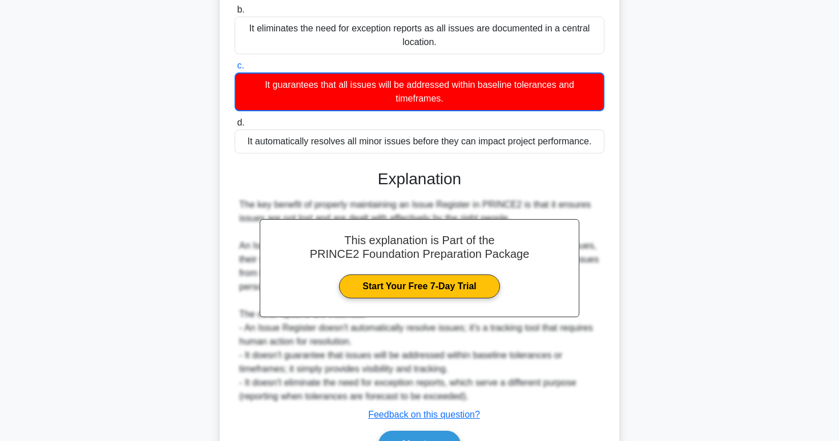
scroll to position [223, 0]
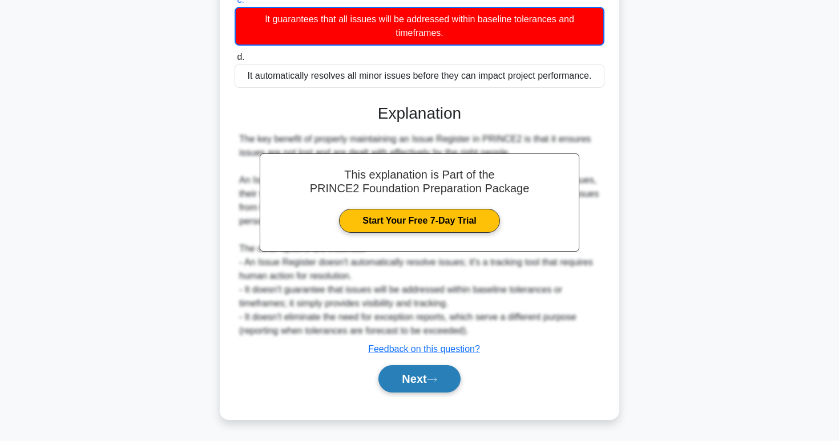
click at [417, 382] on button "Next" at bounding box center [419, 378] width 82 height 27
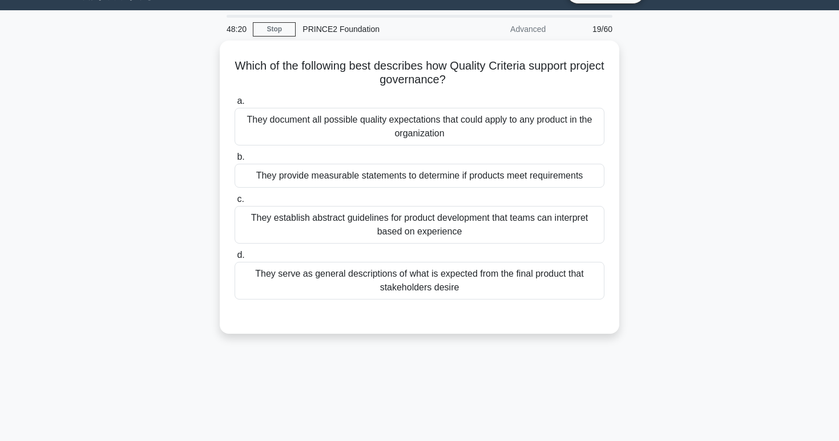
scroll to position [0, 0]
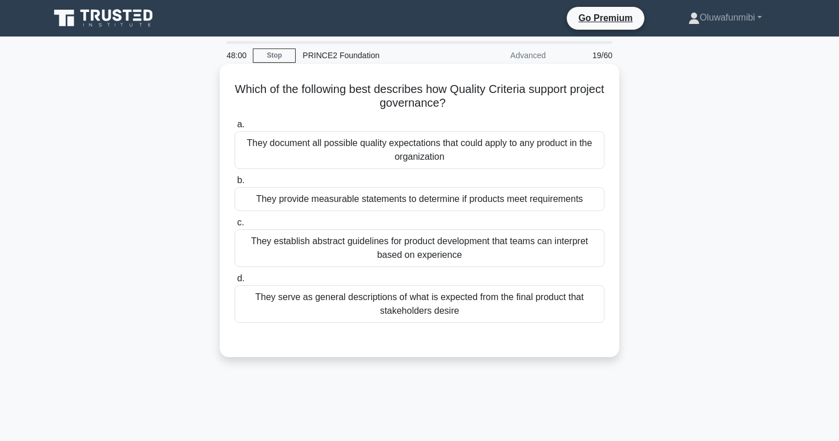
click at [425, 195] on div "They provide measurable statements to determine if products meet requirements" at bounding box center [420, 199] width 370 height 24
click at [235, 184] on input "b. They provide measurable statements to determine if products meet requirements" at bounding box center [235, 180] width 0 height 7
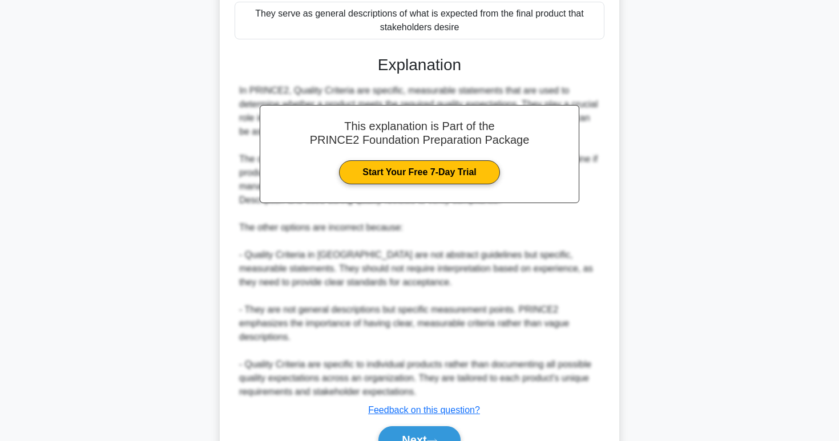
scroll to position [345, 0]
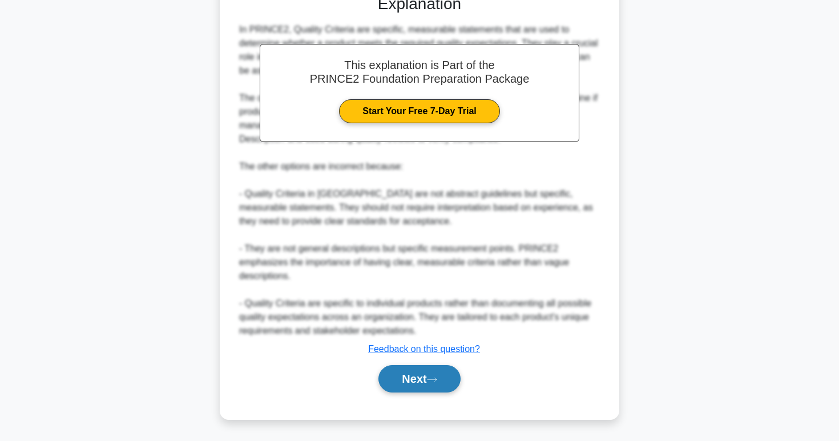
click at [413, 379] on button "Next" at bounding box center [419, 378] width 82 height 27
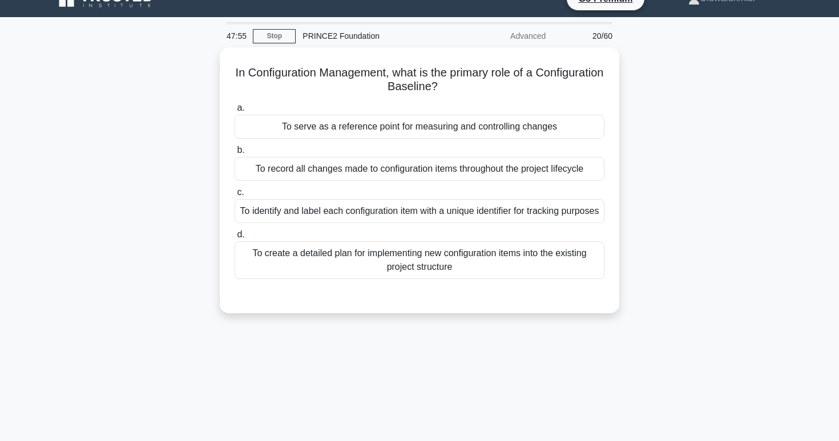
scroll to position [0, 0]
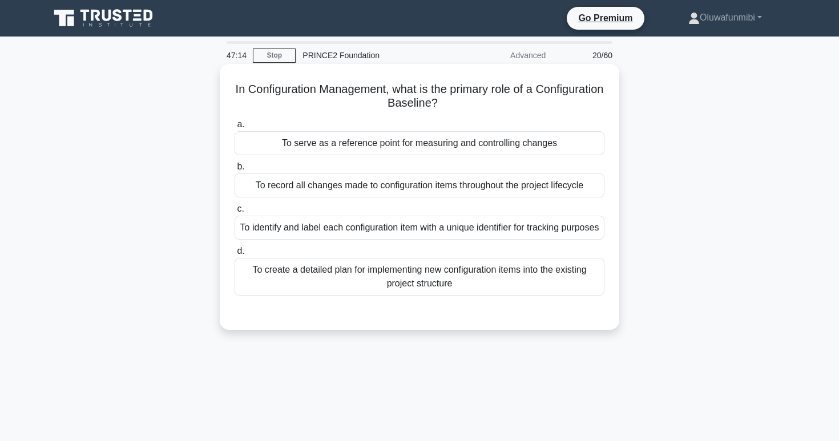
click at [460, 147] on div "To serve as a reference point for measuring and controlling changes" at bounding box center [420, 143] width 370 height 24
click at [235, 128] on input "a. To serve as a reference point for measuring and controlling changes" at bounding box center [235, 124] width 0 height 7
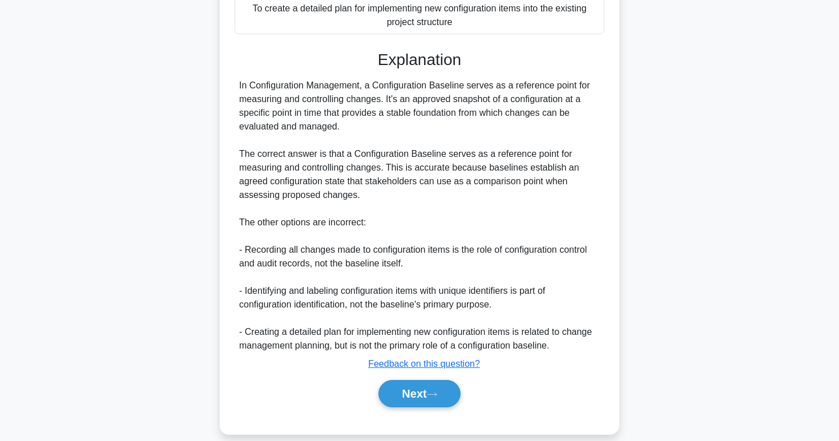
scroll to position [264, 0]
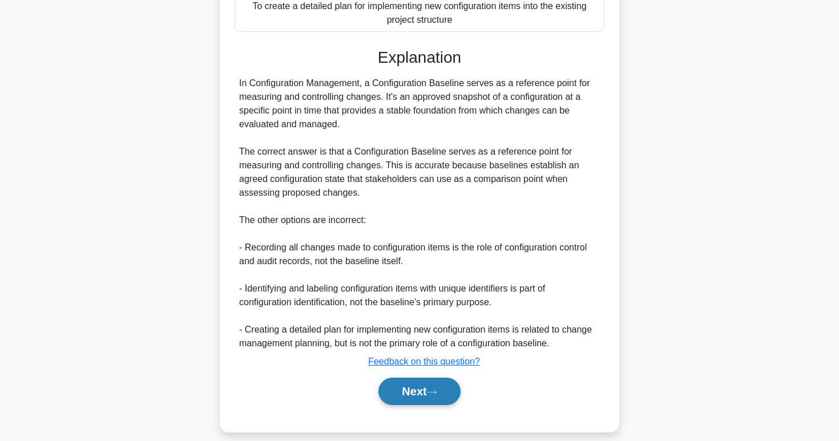
click at [421, 405] on button "Next" at bounding box center [419, 391] width 82 height 27
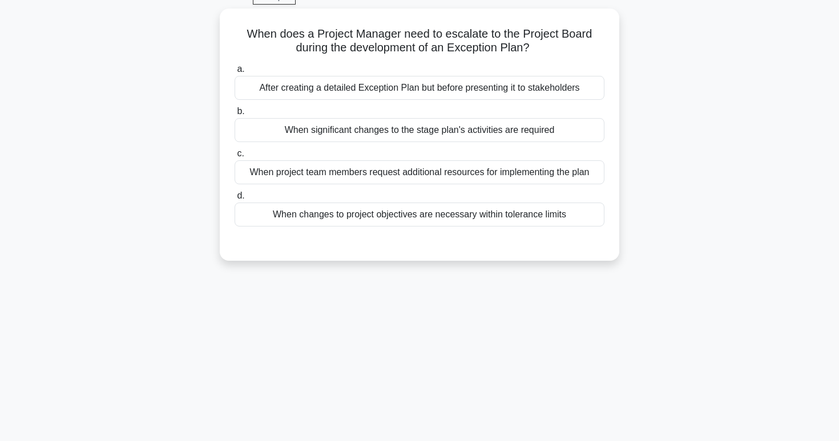
scroll to position [0, 0]
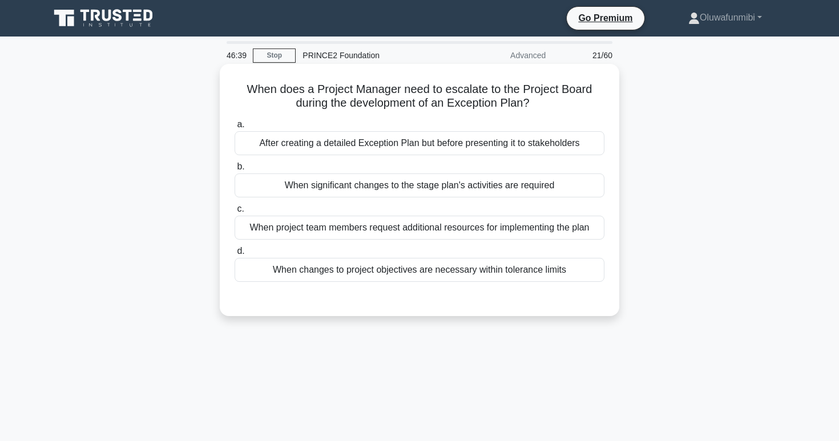
click at [427, 270] on div "When changes to project objectives are necessary within tolerance limits" at bounding box center [420, 270] width 370 height 24
click at [235, 255] on input "d. When changes to project objectives are necessary within tolerance limits" at bounding box center [235, 251] width 0 height 7
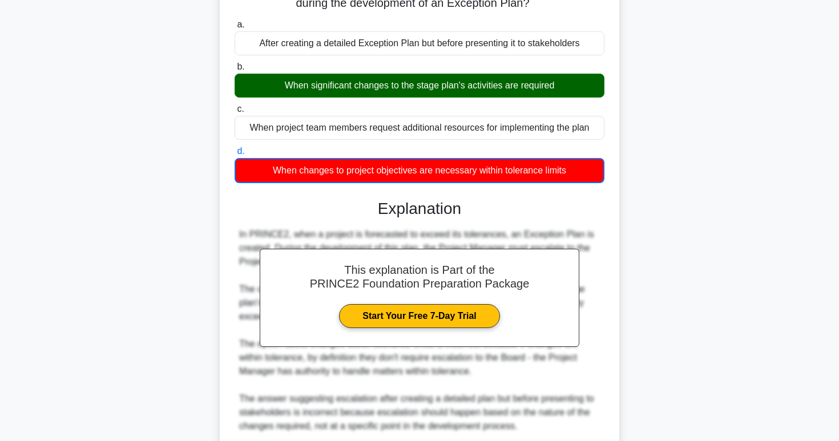
scroll to position [264, 0]
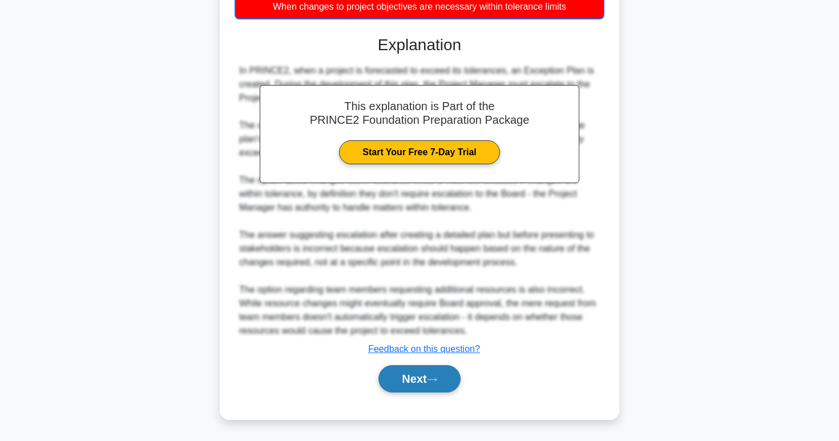
click at [410, 386] on button "Next" at bounding box center [419, 378] width 82 height 27
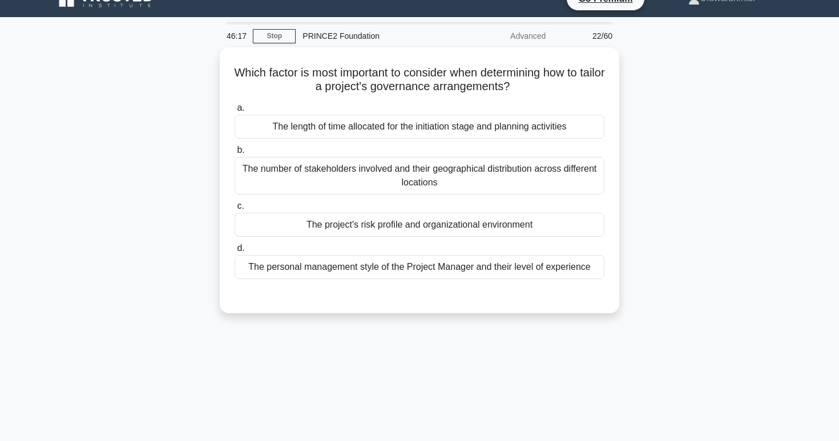
scroll to position [0, 0]
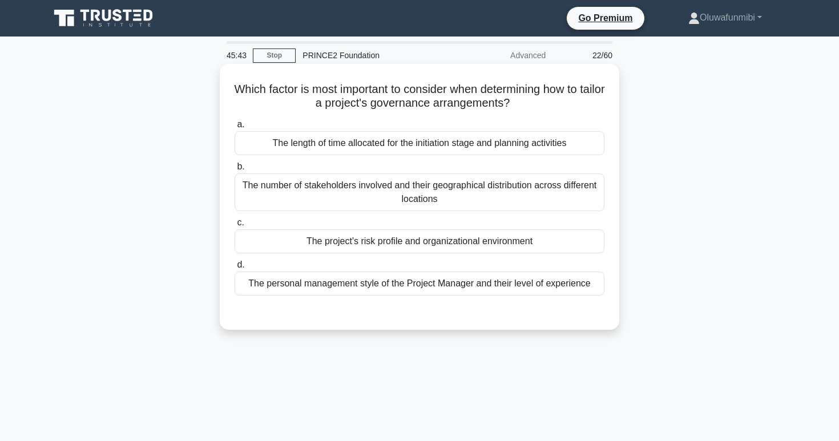
click at [407, 250] on div "The project's risk profile and organizational environment" at bounding box center [420, 241] width 370 height 24
click at [235, 227] on input "c. The project's risk profile and organizational environment" at bounding box center [235, 222] width 0 height 7
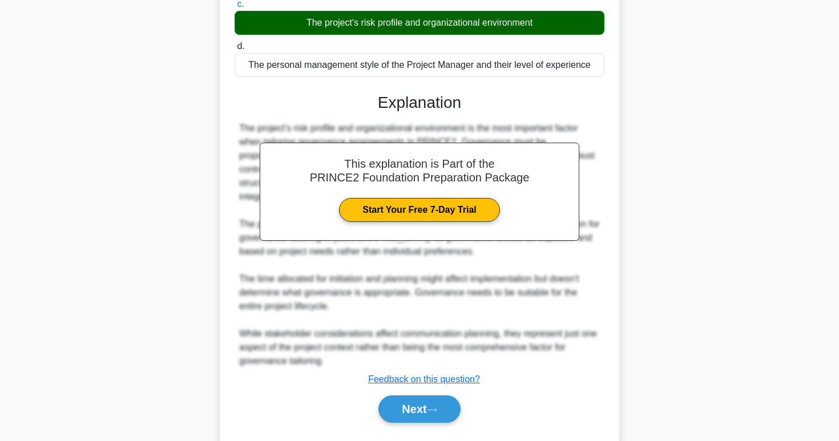
scroll to position [249, 0]
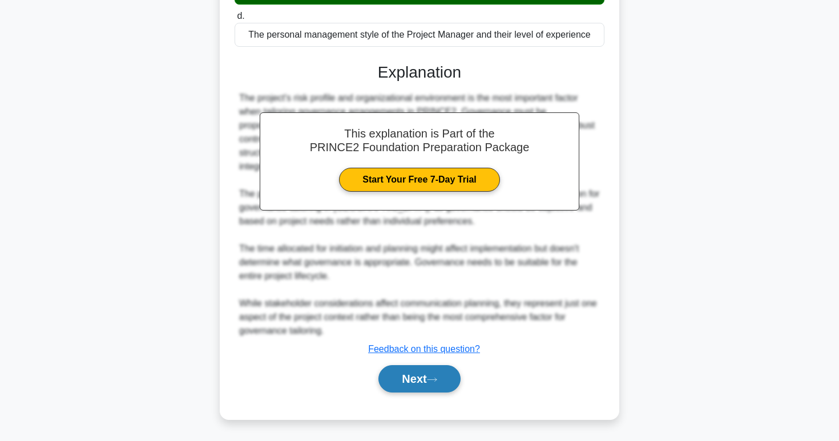
click at [384, 383] on button "Next" at bounding box center [419, 378] width 82 height 27
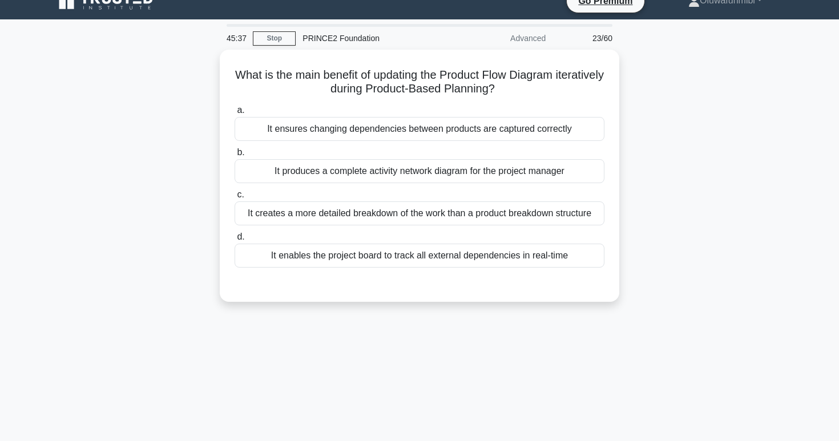
scroll to position [0, 0]
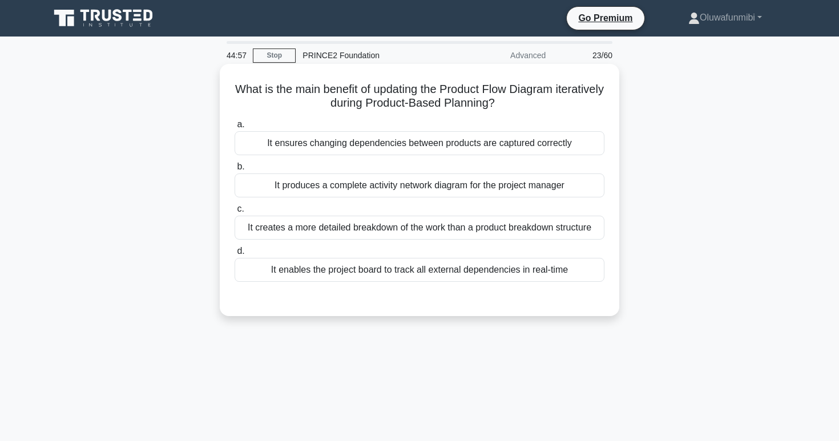
click at [474, 145] on div "It ensures changing dependencies between products are captured correctly" at bounding box center [420, 143] width 370 height 24
click at [235, 128] on input "a. It ensures changing dependencies between products are captured correctly" at bounding box center [235, 124] width 0 height 7
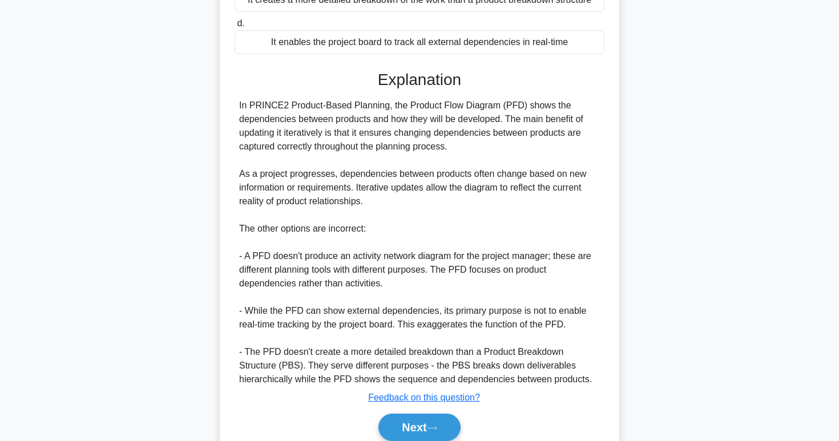
scroll to position [240, 0]
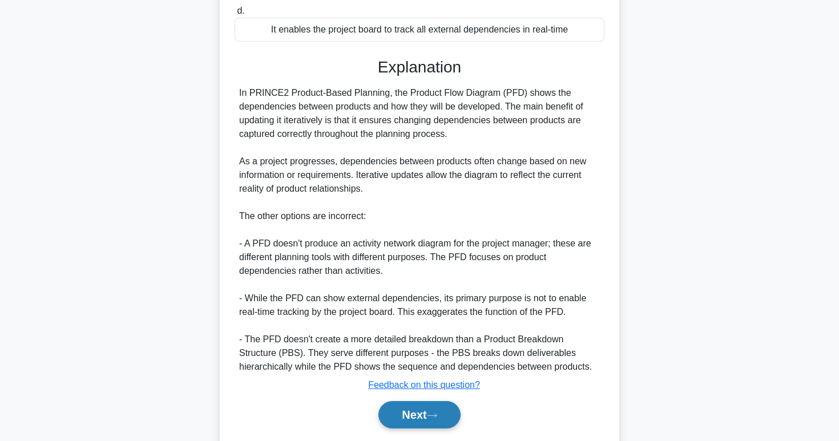
click at [397, 415] on button "Next" at bounding box center [419, 414] width 82 height 27
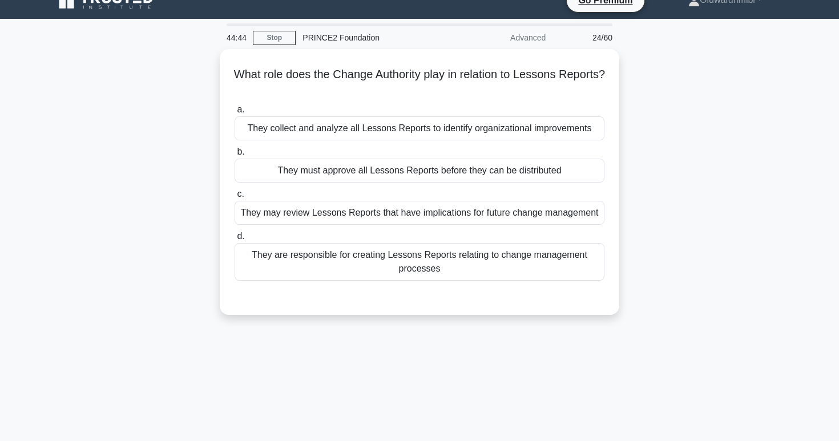
scroll to position [0, 0]
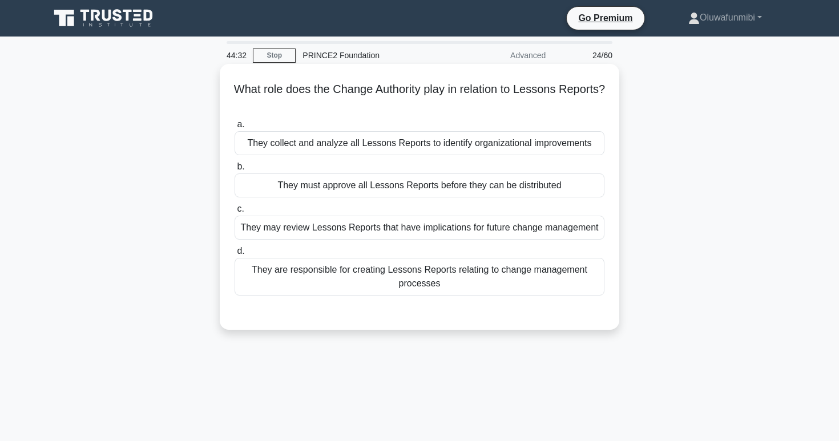
click at [486, 144] on div "They collect and analyze all Lessons Reports to identify organizational improve…" at bounding box center [420, 143] width 370 height 24
click at [235, 128] on input "a. They collect and analyze all Lessons Reports to identify organizational impr…" at bounding box center [235, 124] width 0 height 7
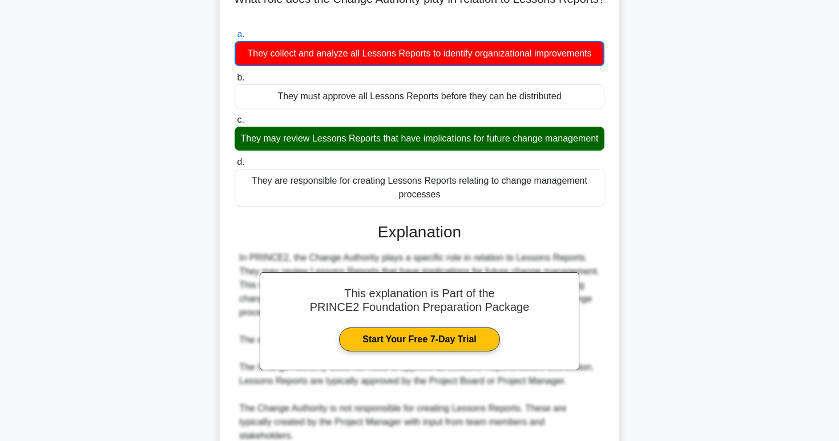
scroll to position [236, 0]
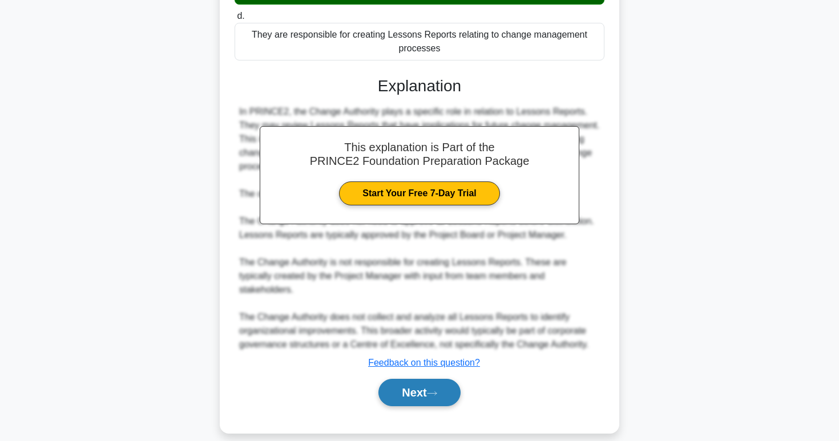
click at [404, 382] on button "Next" at bounding box center [419, 392] width 82 height 27
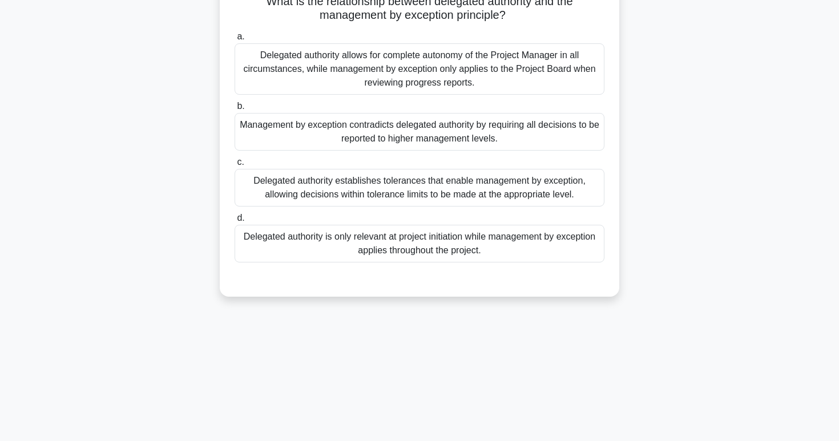
scroll to position [0, 0]
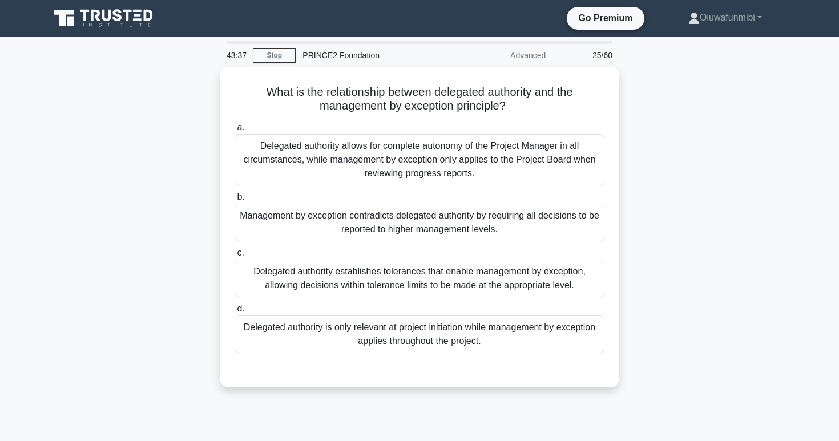
click at [393, 285] on div "Delegated authority establishes tolerances that enable management by exception,…" at bounding box center [420, 279] width 370 height 38
click at [235, 257] on input "c. Delegated authority establishes tolerances that enable management by excepti…" at bounding box center [235, 252] width 0 height 7
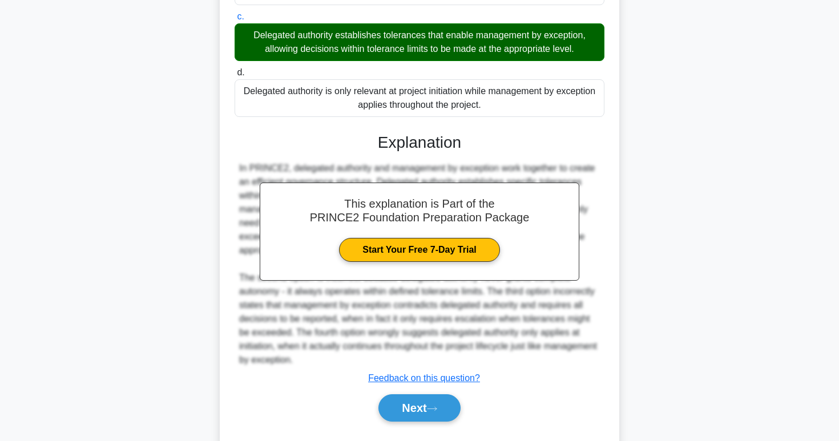
scroll to position [262, 0]
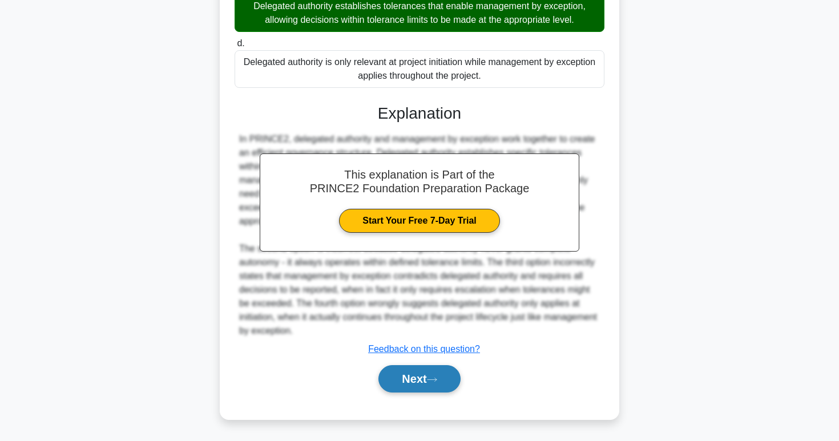
click at [405, 374] on button "Next" at bounding box center [419, 378] width 82 height 27
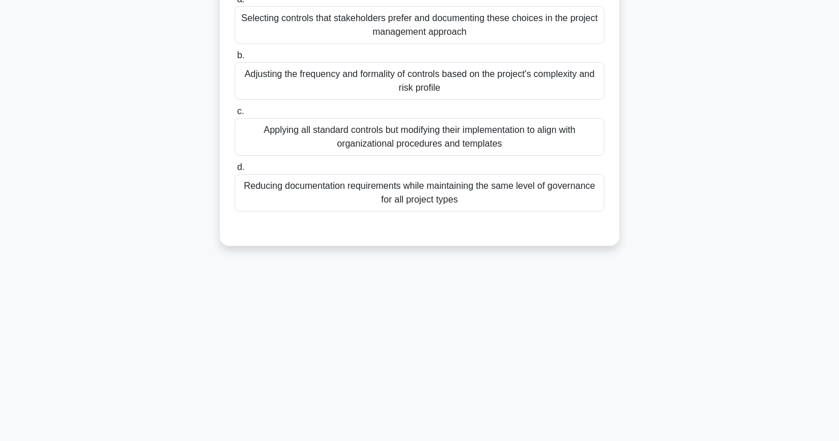
scroll to position [0, 0]
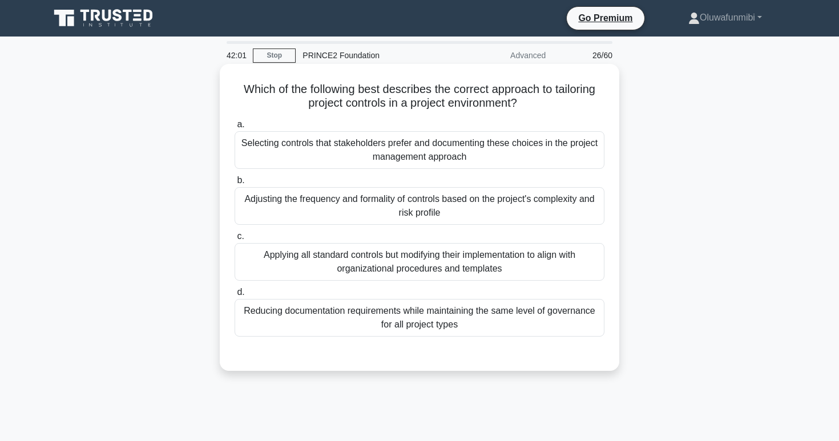
click at [456, 293] on label "d. Reducing documentation requirements while maintaining the same level of gove…" at bounding box center [420, 310] width 370 height 51
click at [235, 293] on input "d. Reducing documentation requirements while maintaining the same level of gove…" at bounding box center [235, 292] width 0 height 7
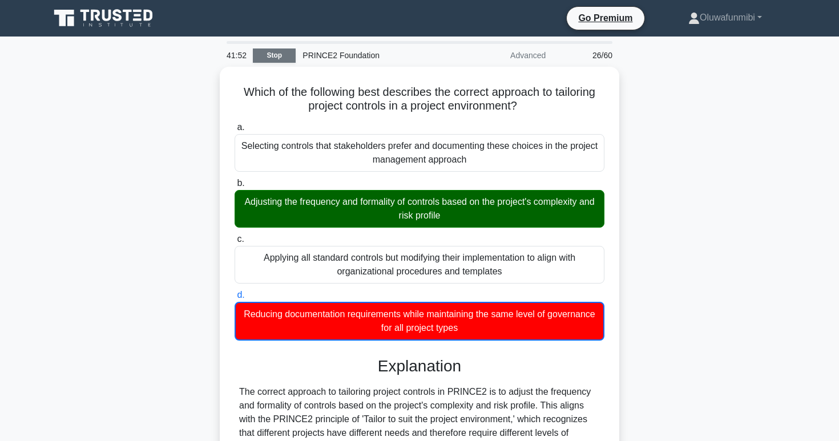
click at [281, 58] on link "Stop" at bounding box center [274, 56] width 43 height 14
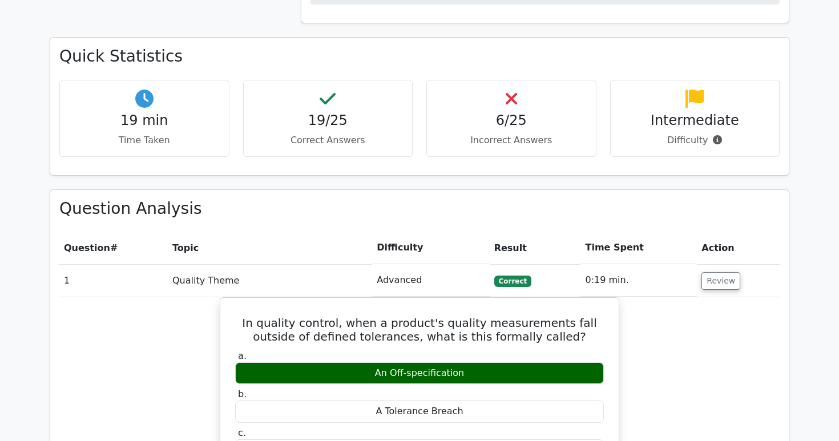
scroll to position [818, 0]
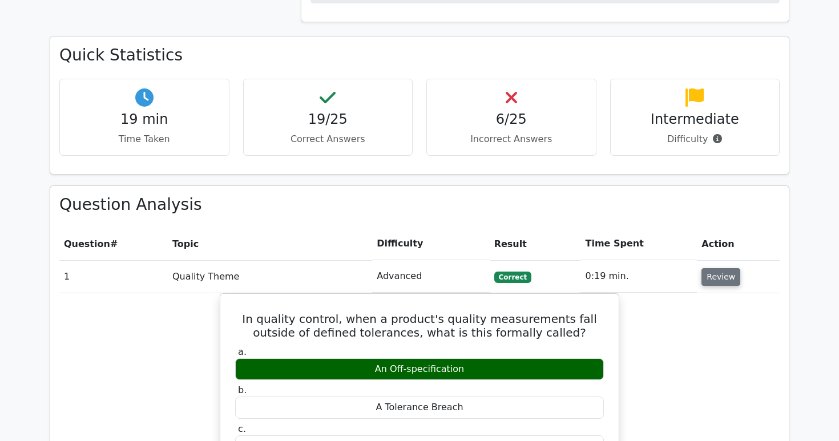
click at [713, 268] on button "Review" at bounding box center [720, 277] width 39 height 18
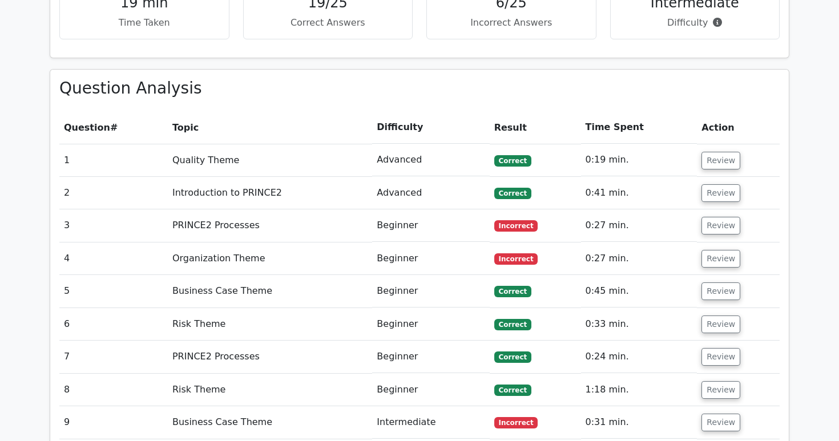
scroll to position [920, 0]
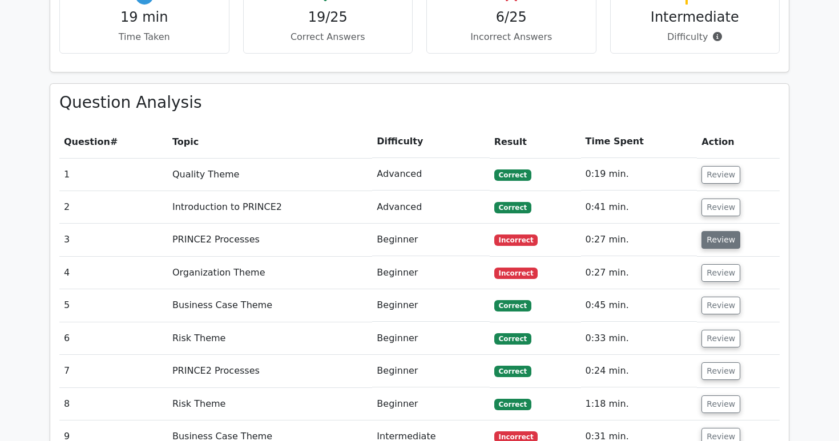
click at [718, 231] on button "Review" at bounding box center [720, 240] width 39 height 18
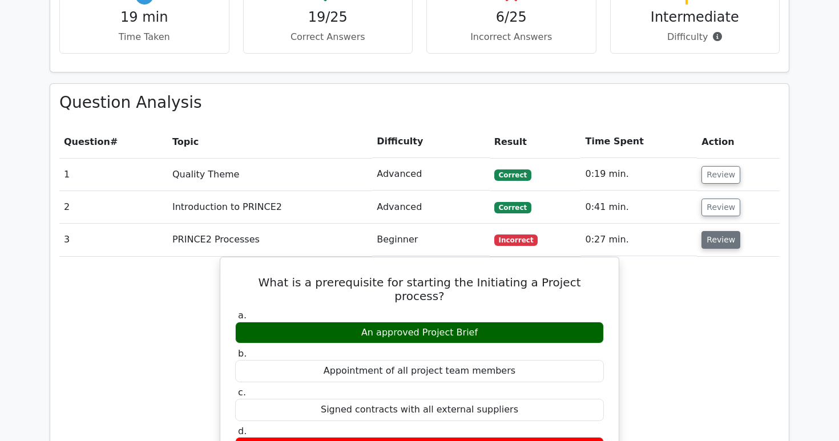
click at [718, 231] on button "Review" at bounding box center [720, 240] width 39 height 18
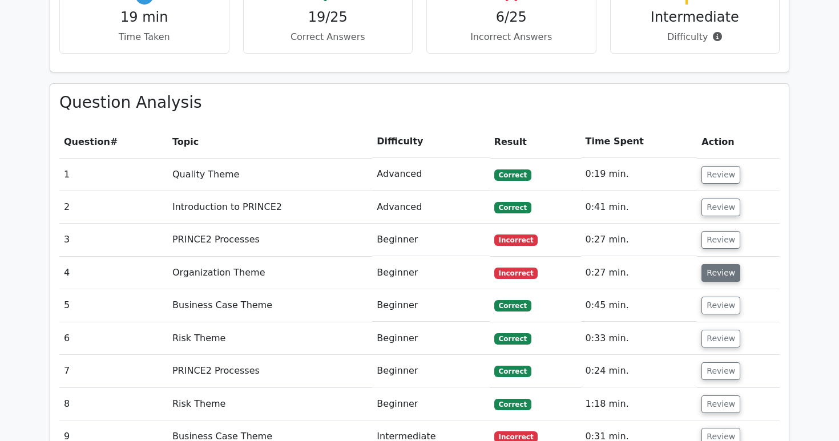
click at [708, 264] on button "Review" at bounding box center [720, 273] width 39 height 18
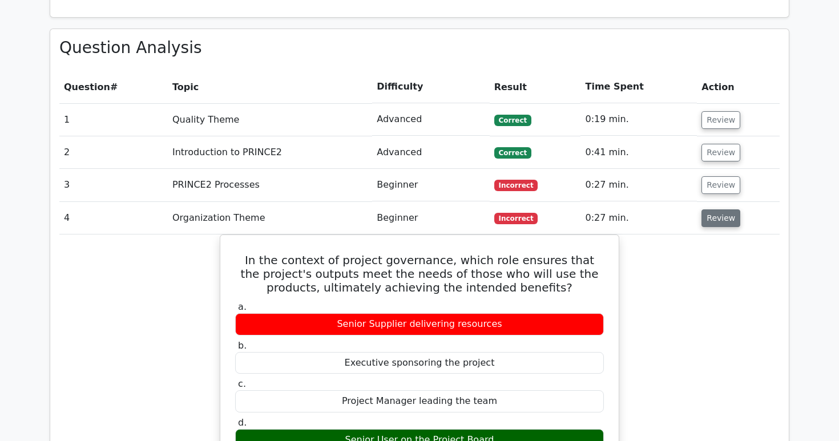
scroll to position [976, 0]
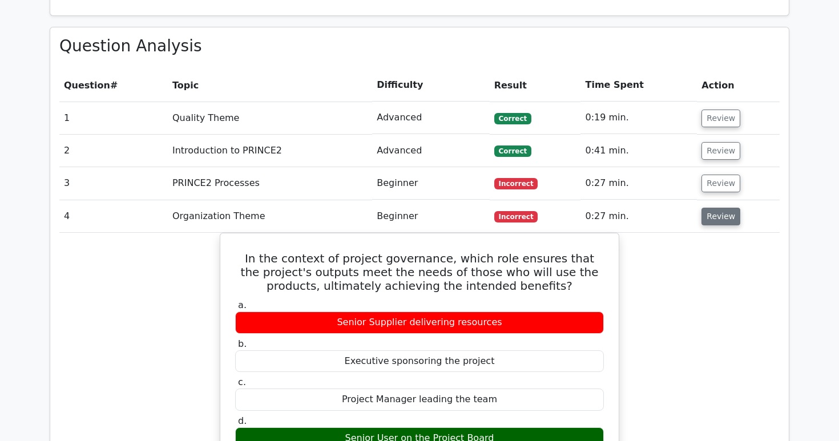
click at [725, 208] on button "Review" at bounding box center [720, 217] width 39 height 18
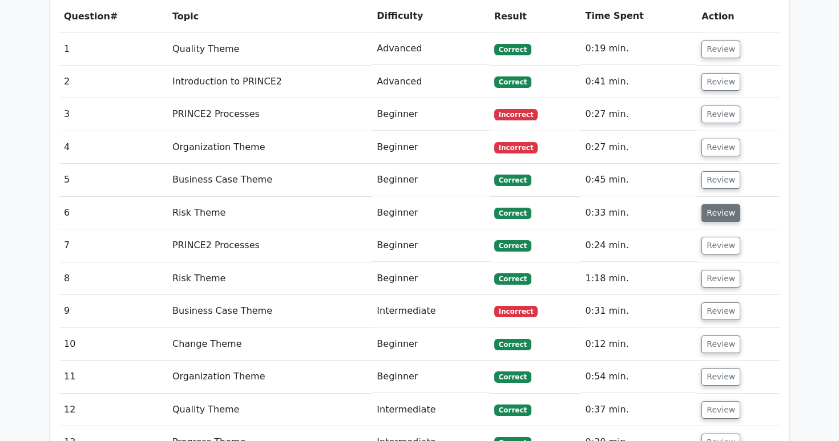
scroll to position [1074, 0]
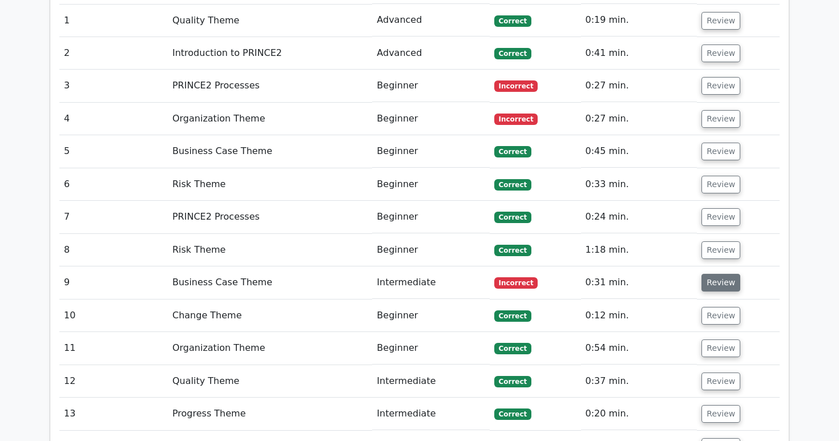
click at [708, 274] on button "Review" at bounding box center [720, 283] width 39 height 18
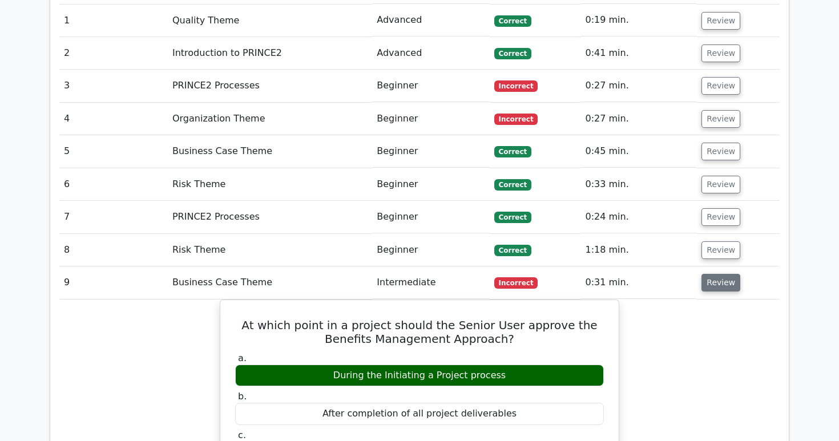
click at [708, 274] on button "Review" at bounding box center [720, 283] width 39 height 18
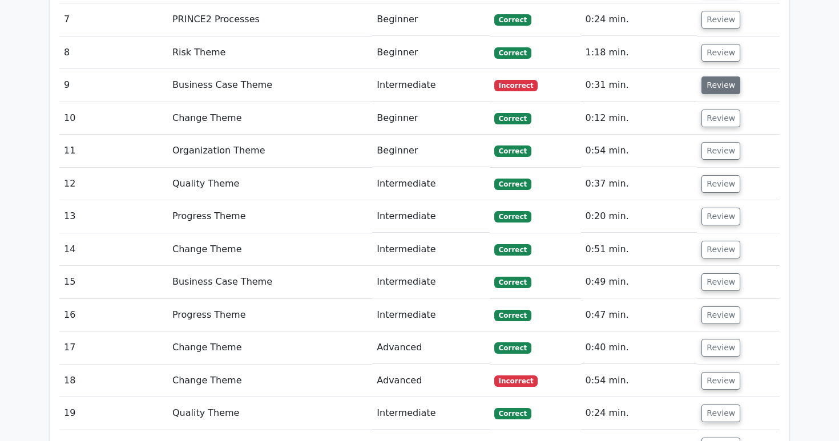
scroll to position [1273, 0]
